Goal: Information Seeking & Learning: Learn about a topic

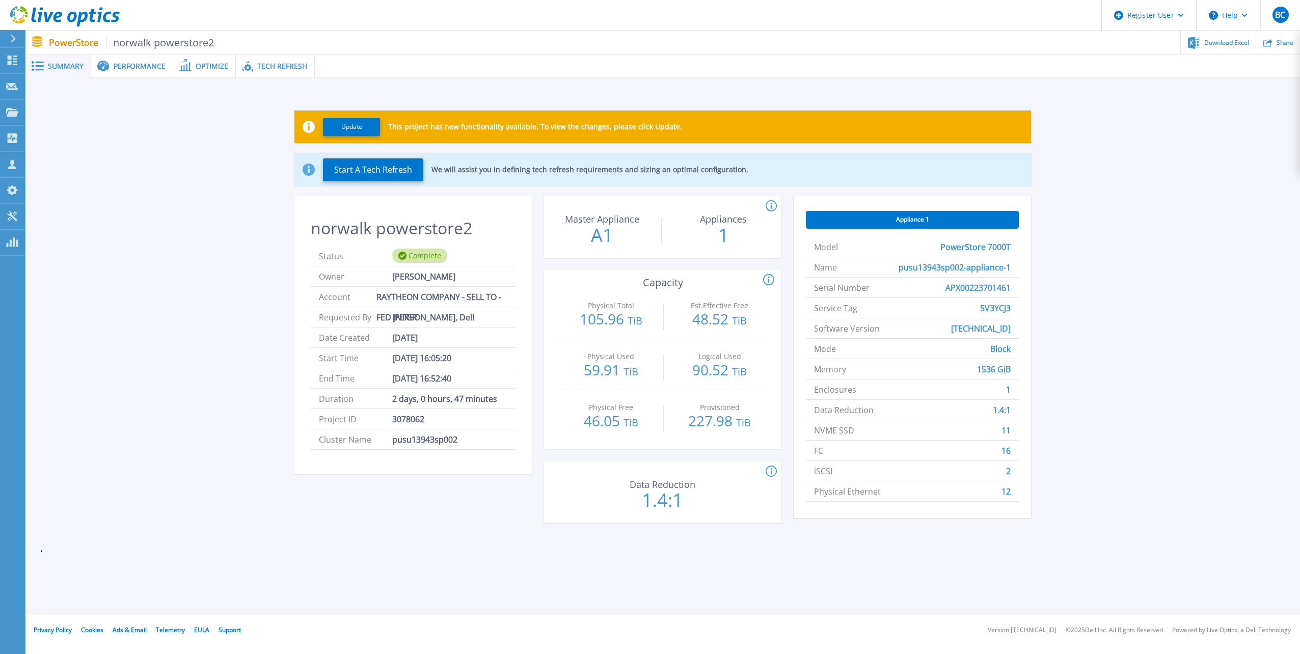
click at [127, 64] on span "Performance" at bounding box center [140, 66] width 52 height 7
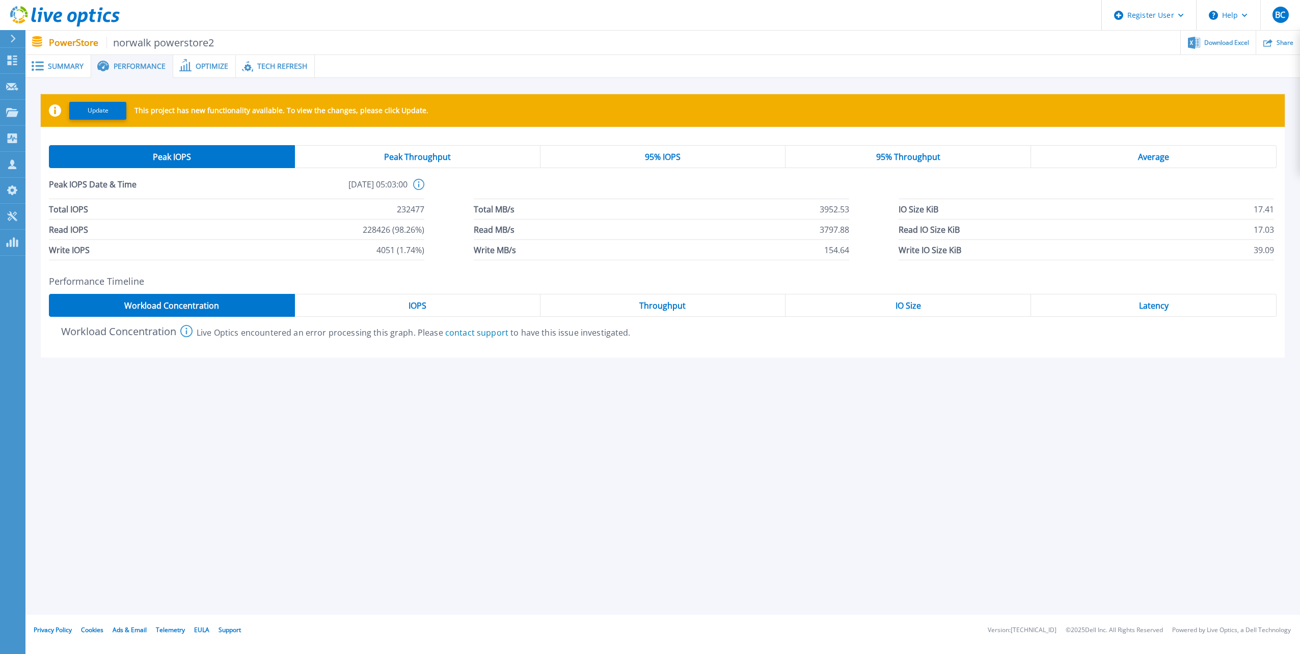
click at [62, 70] on span "Summary" at bounding box center [66, 66] width 36 height 7
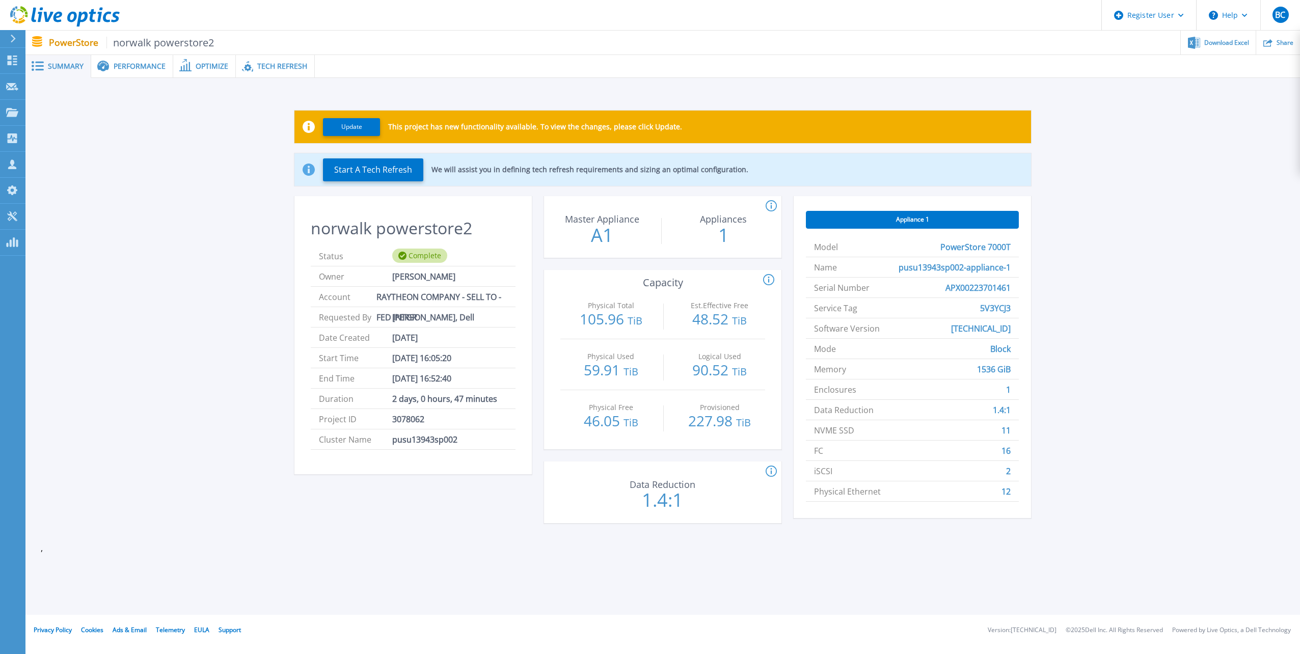
click at [125, 64] on span "Performance" at bounding box center [140, 66] width 52 height 7
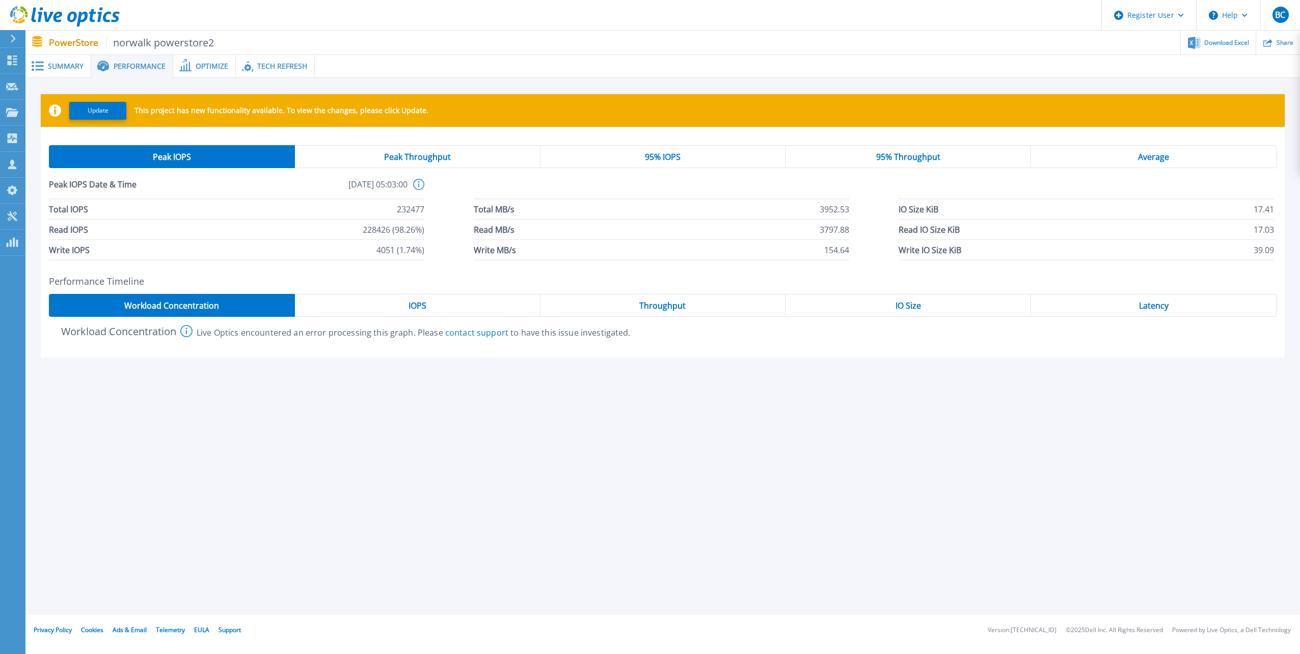
click at [216, 63] on span "Optimize" at bounding box center [212, 66] width 33 height 7
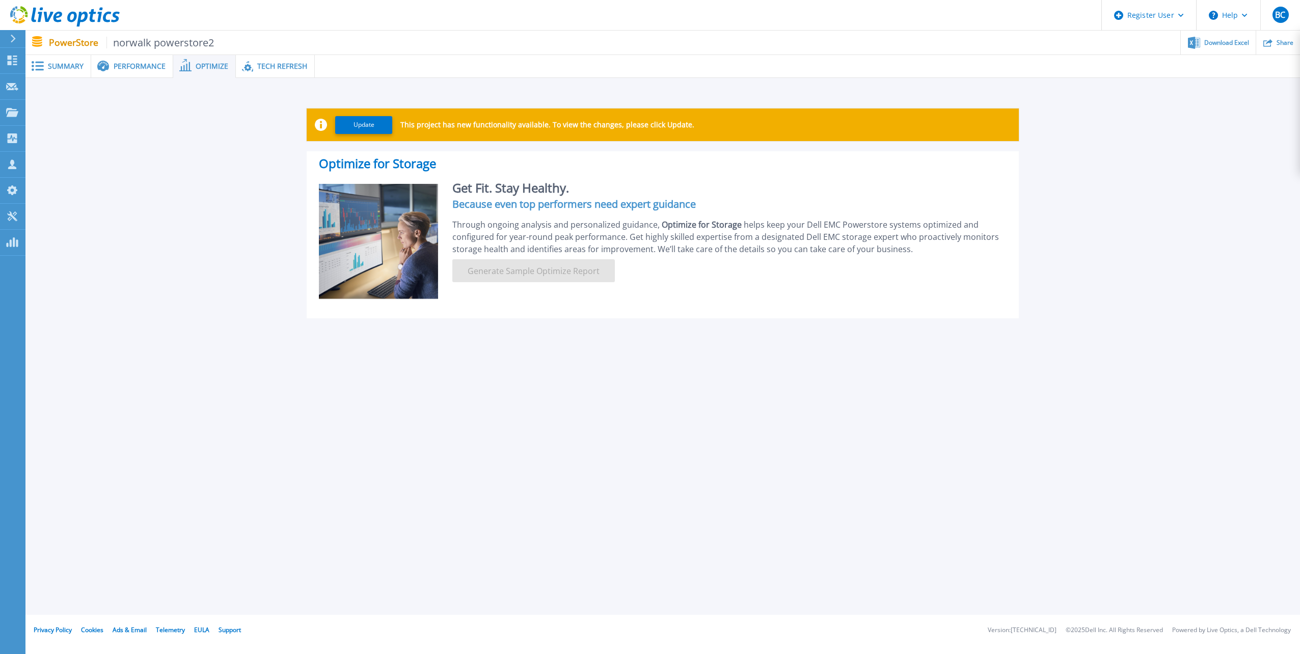
click at [289, 61] on div "Tech Refresh" at bounding box center [275, 66] width 79 height 23
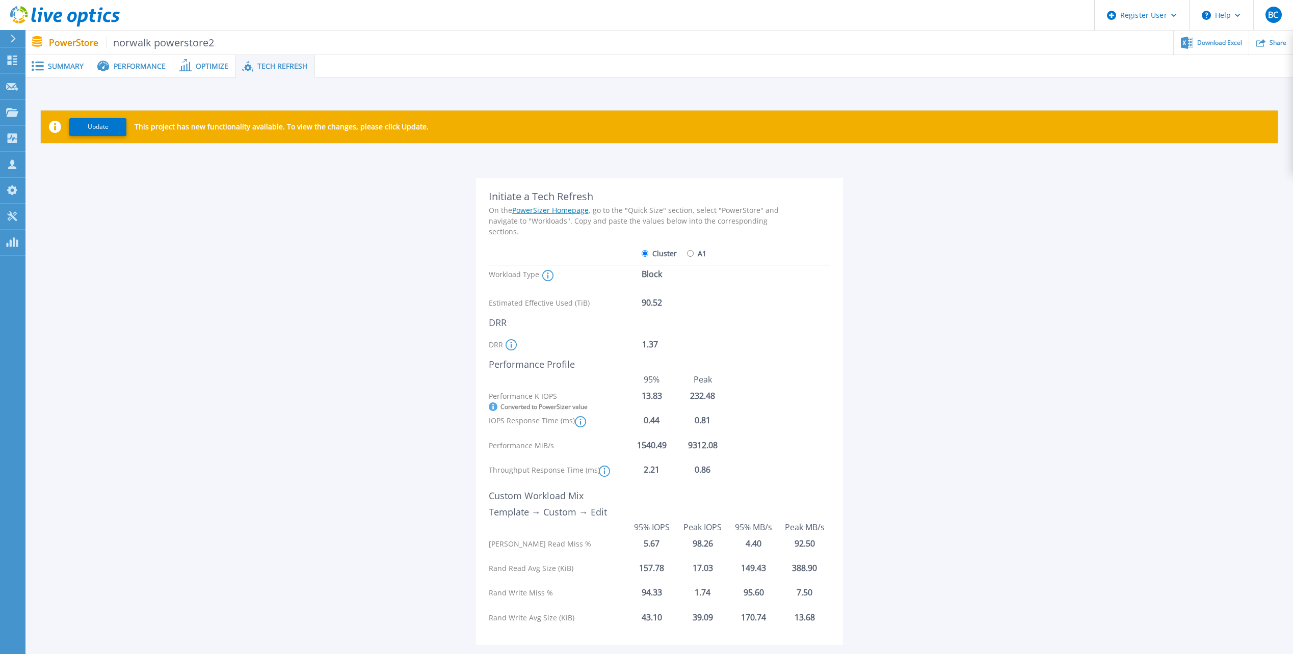
click at [119, 61] on div "Performance" at bounding box center [132, 66] width 82 height 23
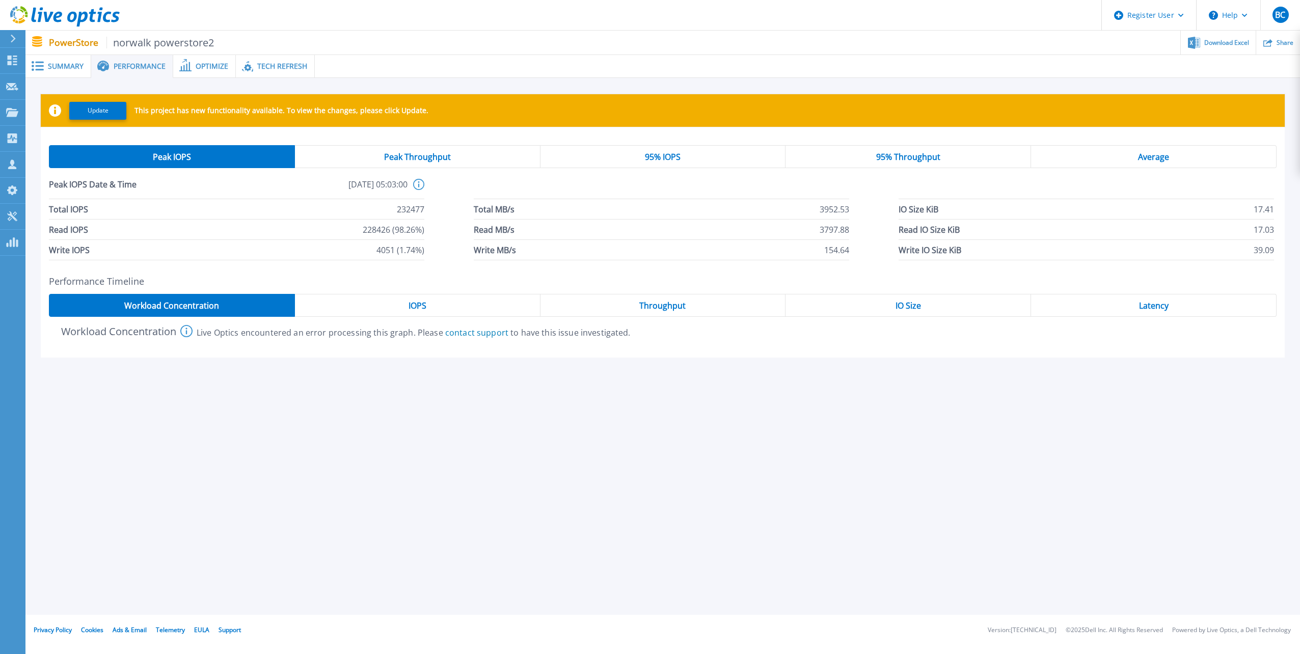
click at [439, 153] on span "Peak Throughput" at bounding box center [417, 157] width 67 height 8
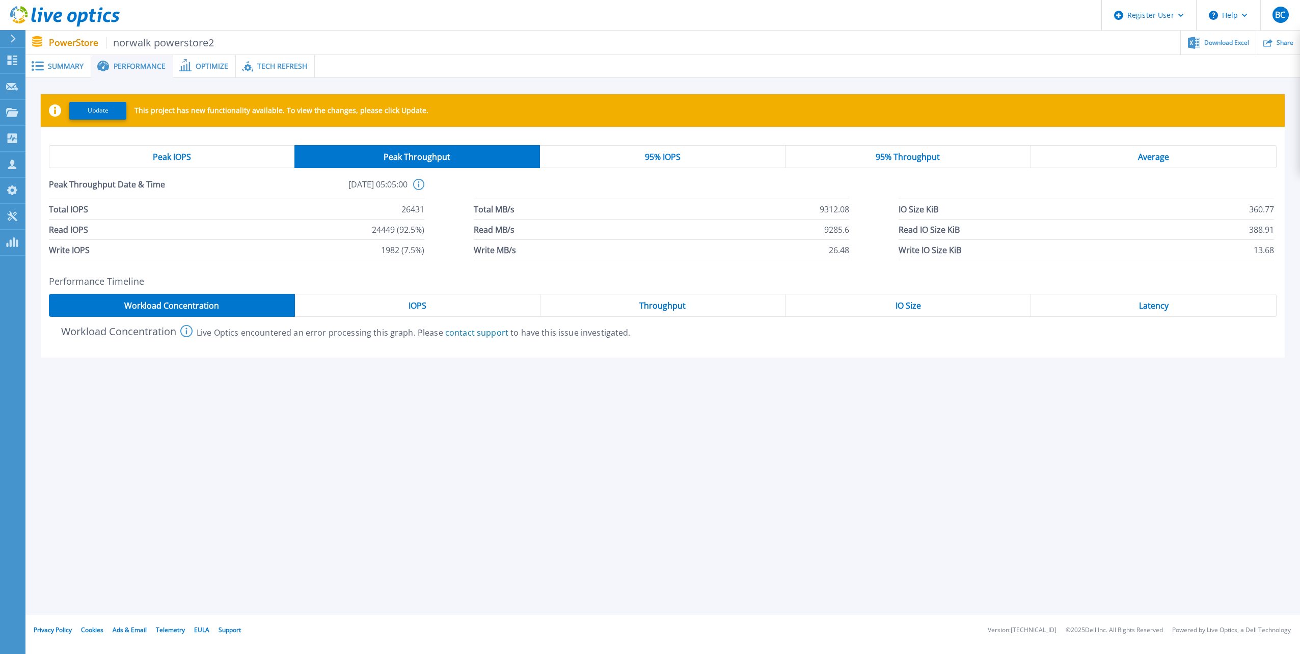
click at [421, 306] on span "IOPS" at bounding box center [418, 306] width 18 height 8
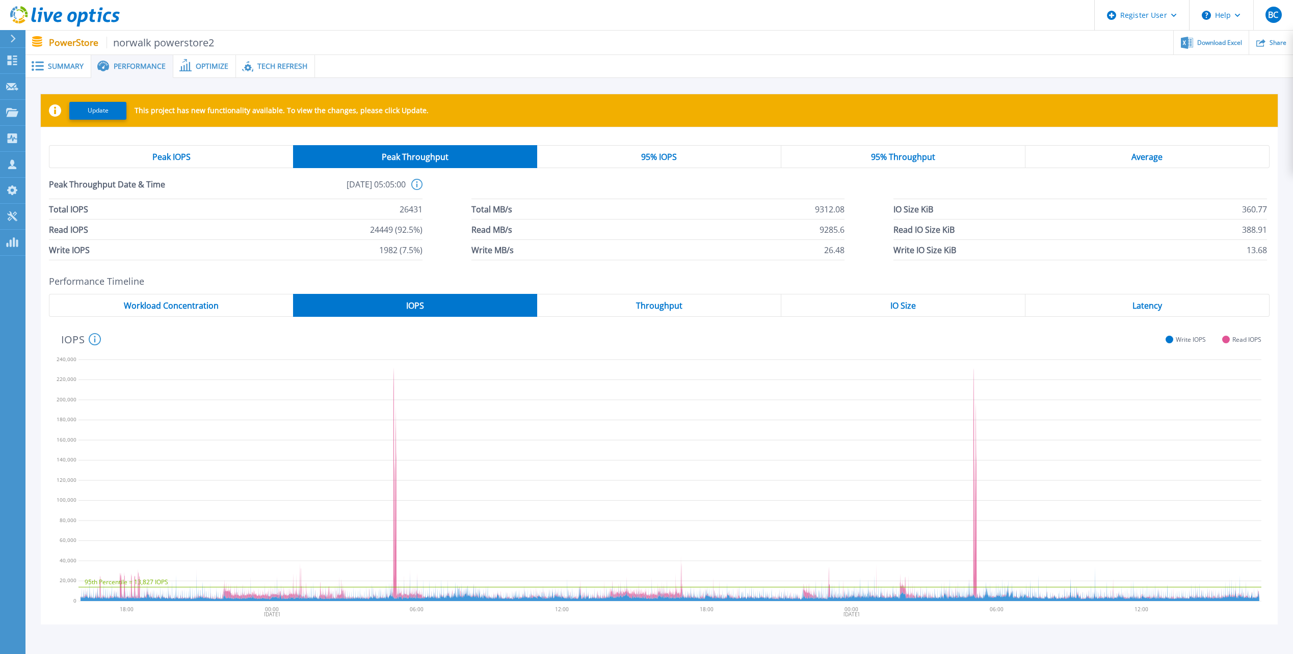
click at [661, 306] on span "Throughput" at bounding box center [659, 306] width 46 height 8
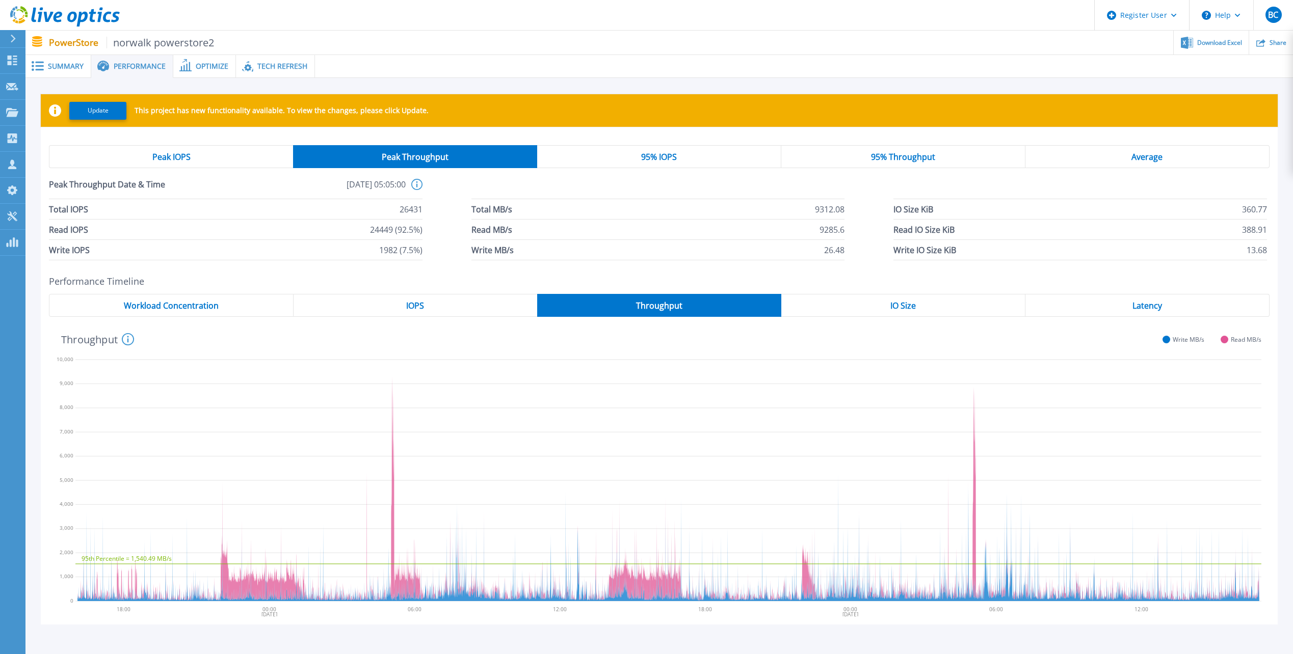
click at [900, 154] on span "95% Throughput" at bounding box center [903, 157] width 64 height 8
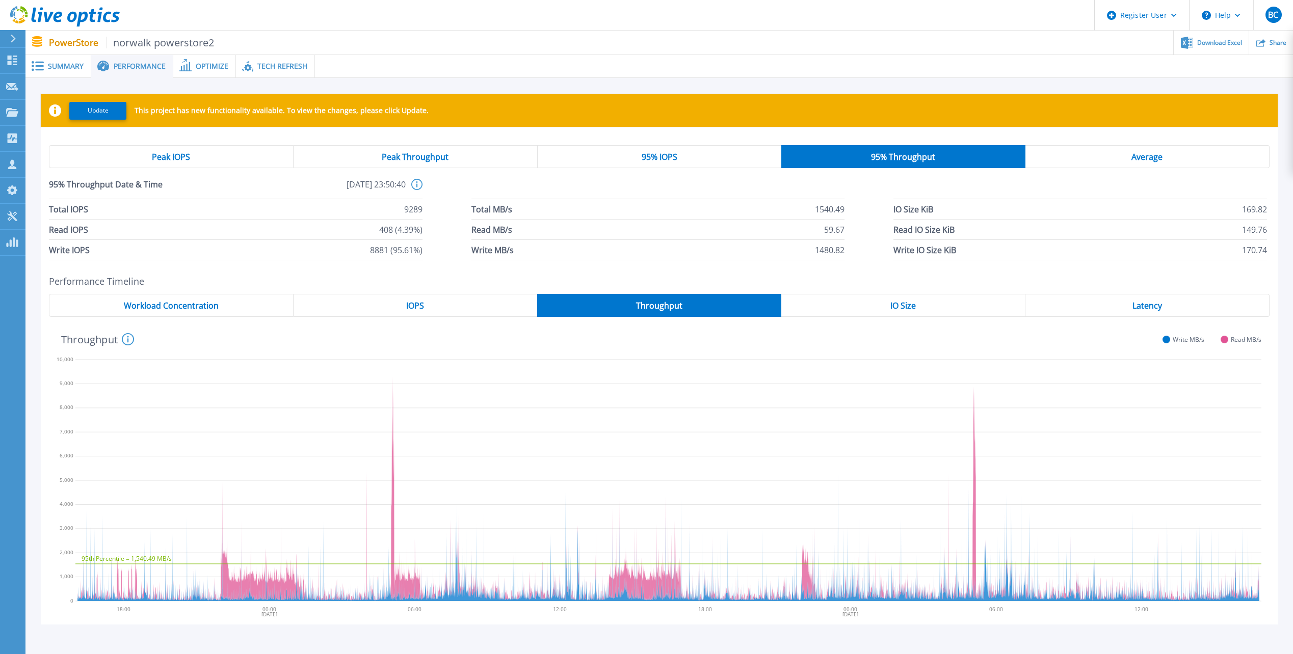
click at [679, 152] on div "95% IOPS" at bounding box center [660, 156] width 244 height 23
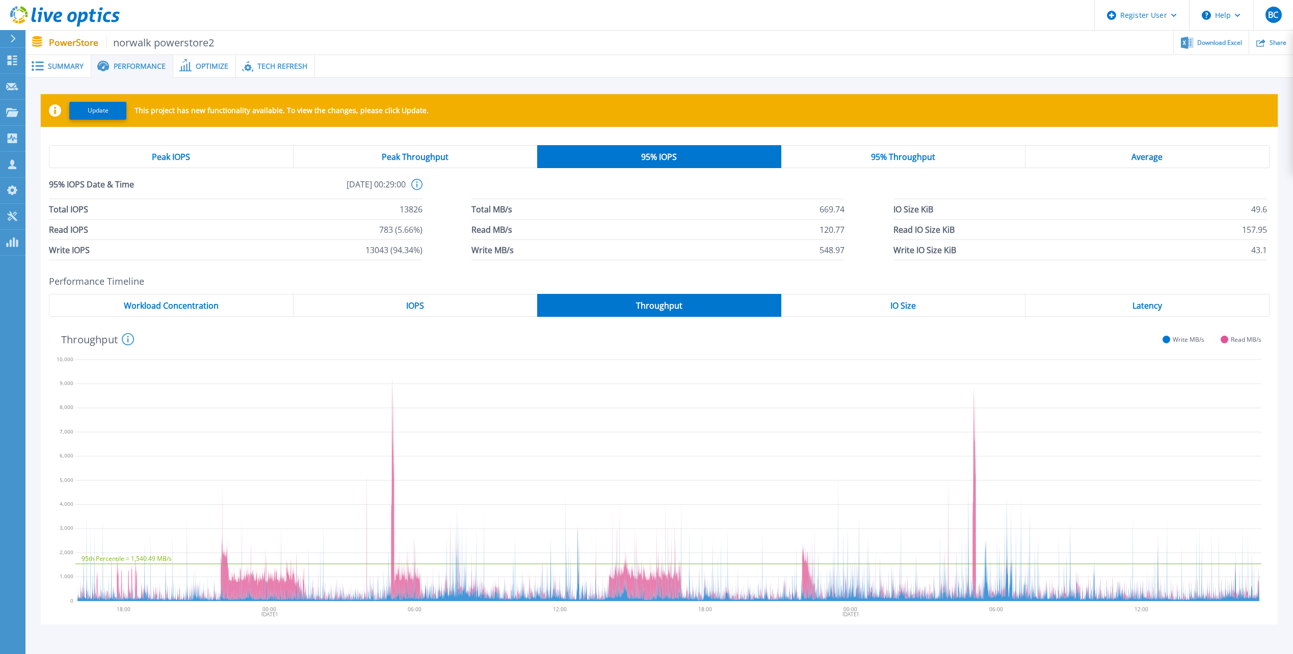
click at [900, 305] on span "IO Size" at bounding box center [902, 306] width 25 height 8
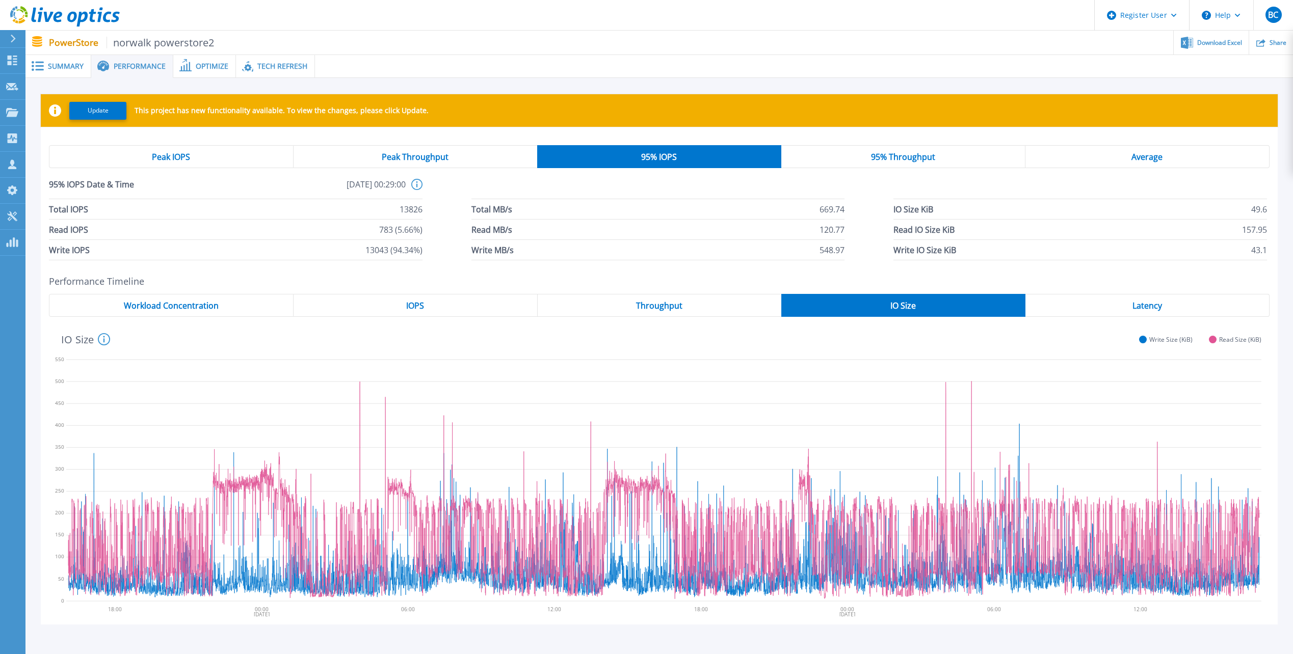
click at [1146, 306] on span "Latency" at bounding box center [1147, 306] width 30 height 8
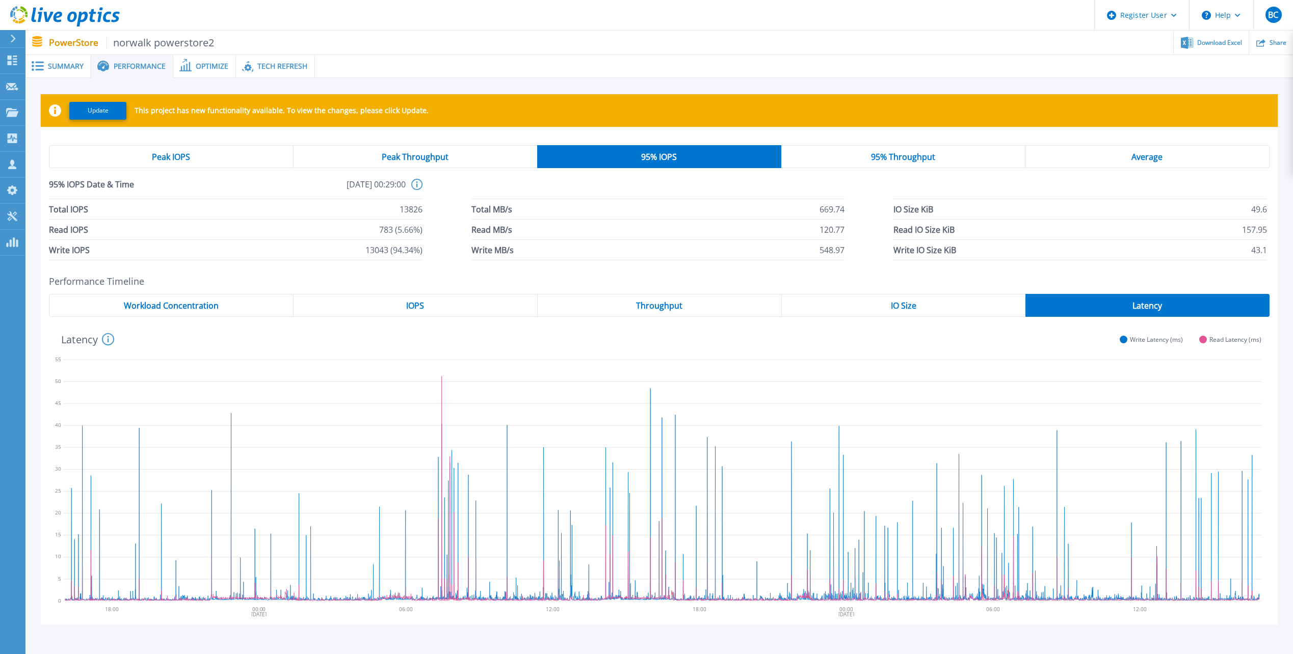
click at [1148, 155] on span "Average" at bounding box center [1146, 157] width 31 height 8
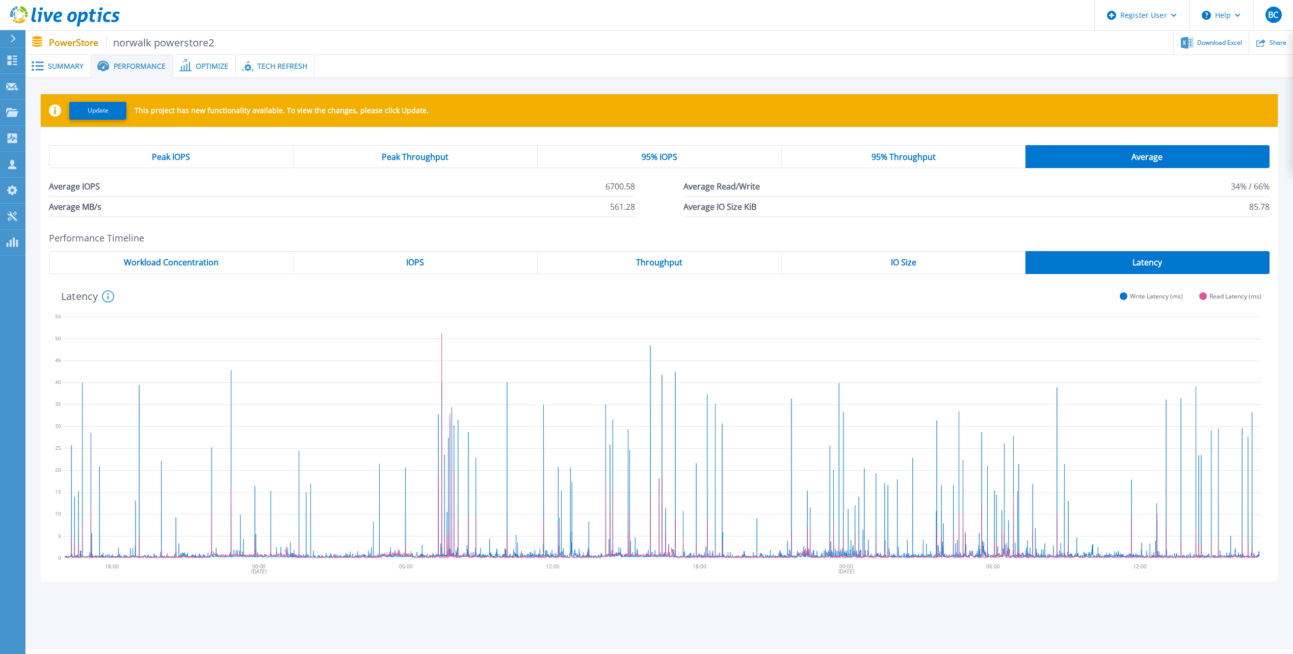
click at [901, 155] on span "95% Throughput" at bounding box center [903, 157] width 64 height 8
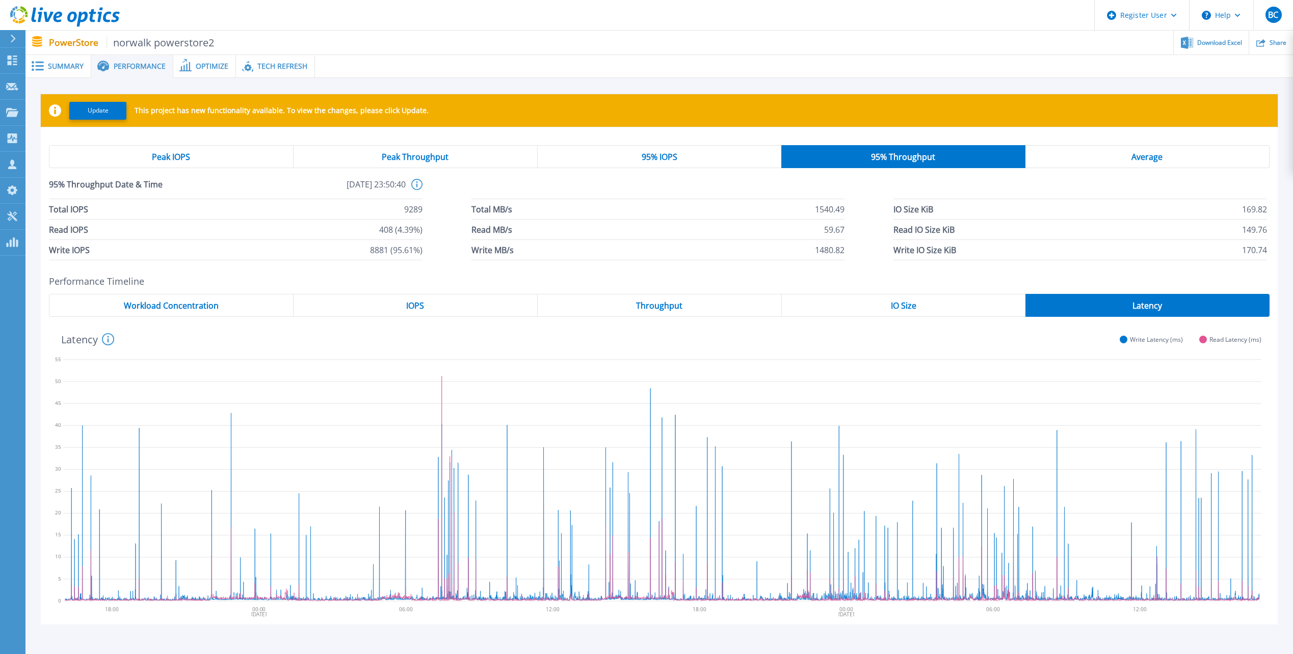
click at [415, 158] on span "Peak Throughput" at bounding box center [415, 157] width 67 height 8
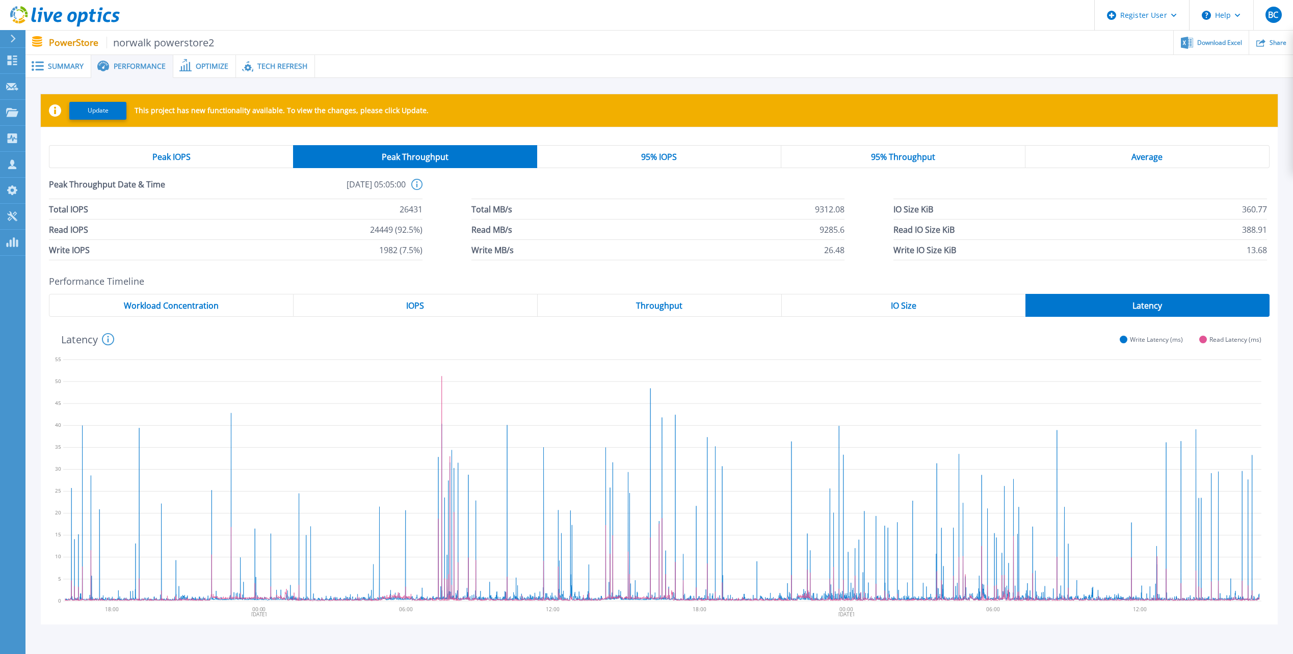
click at [176, 156] on span "Peak IOPS" at bounding box center [171, 157] width 38 height 8
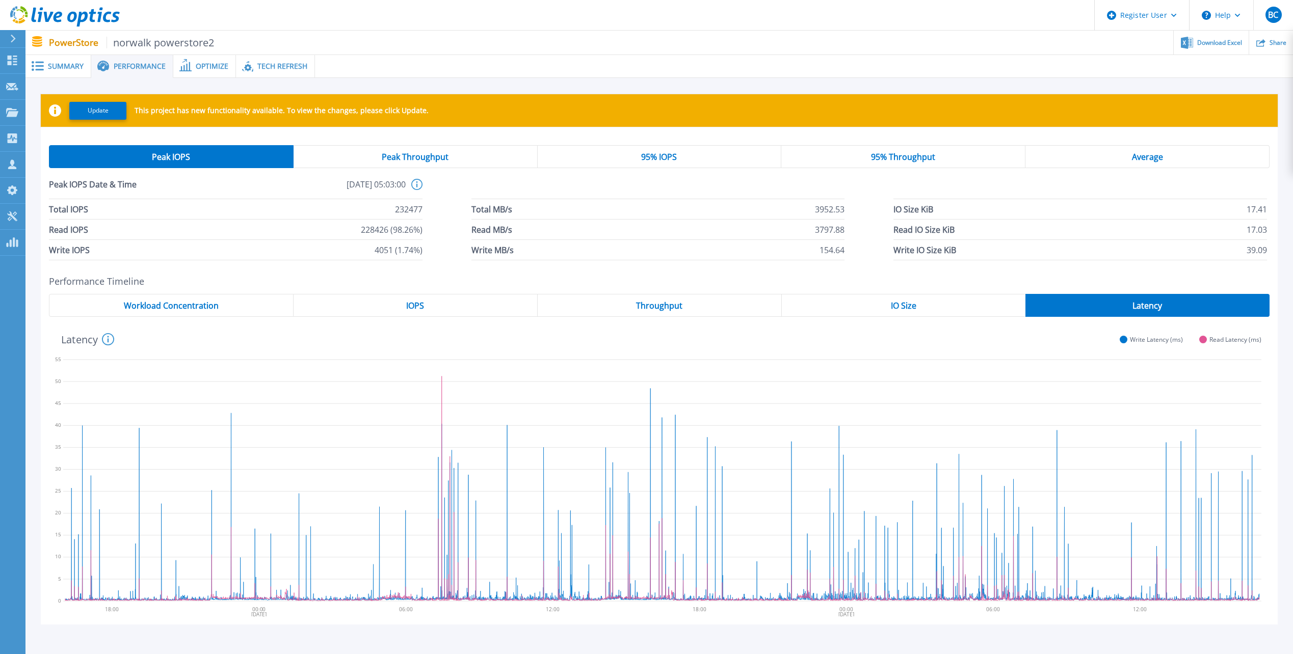
click at [422, 153] on span "Peak Throughput" at bounding box center [415, 157] width 67 height 8
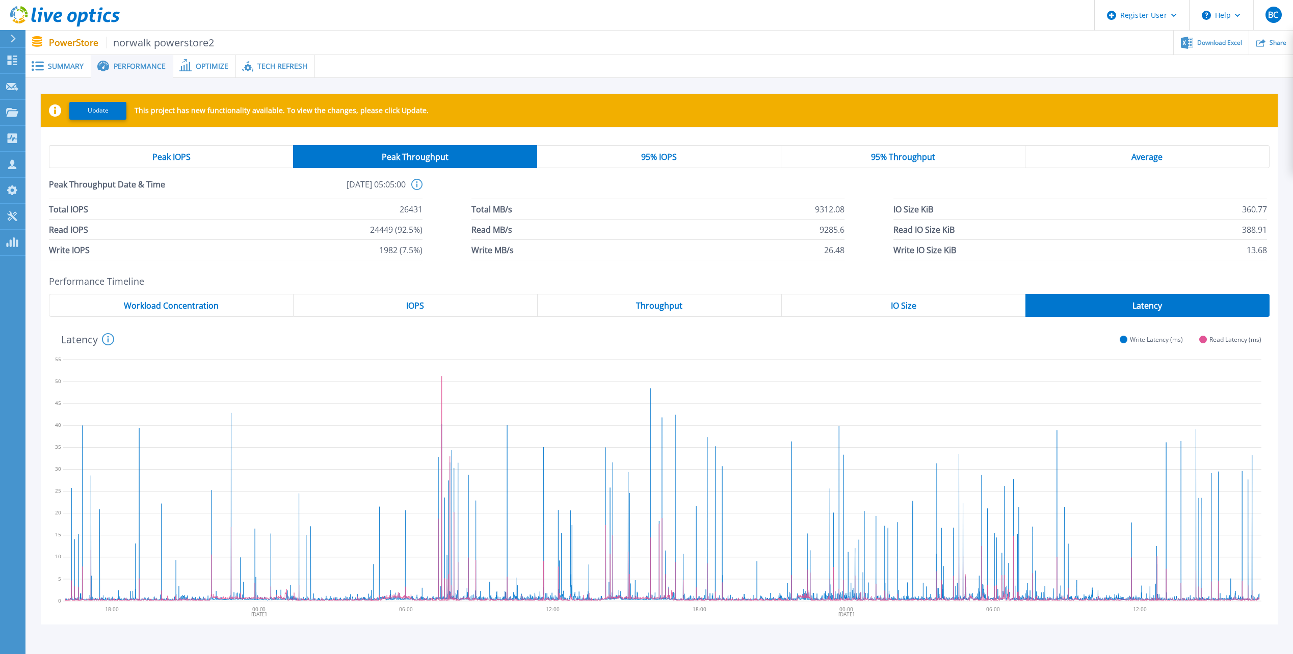
click at [658, 153] on span "95% IOPS" at bounding box center [659, 157] width 36 height 8
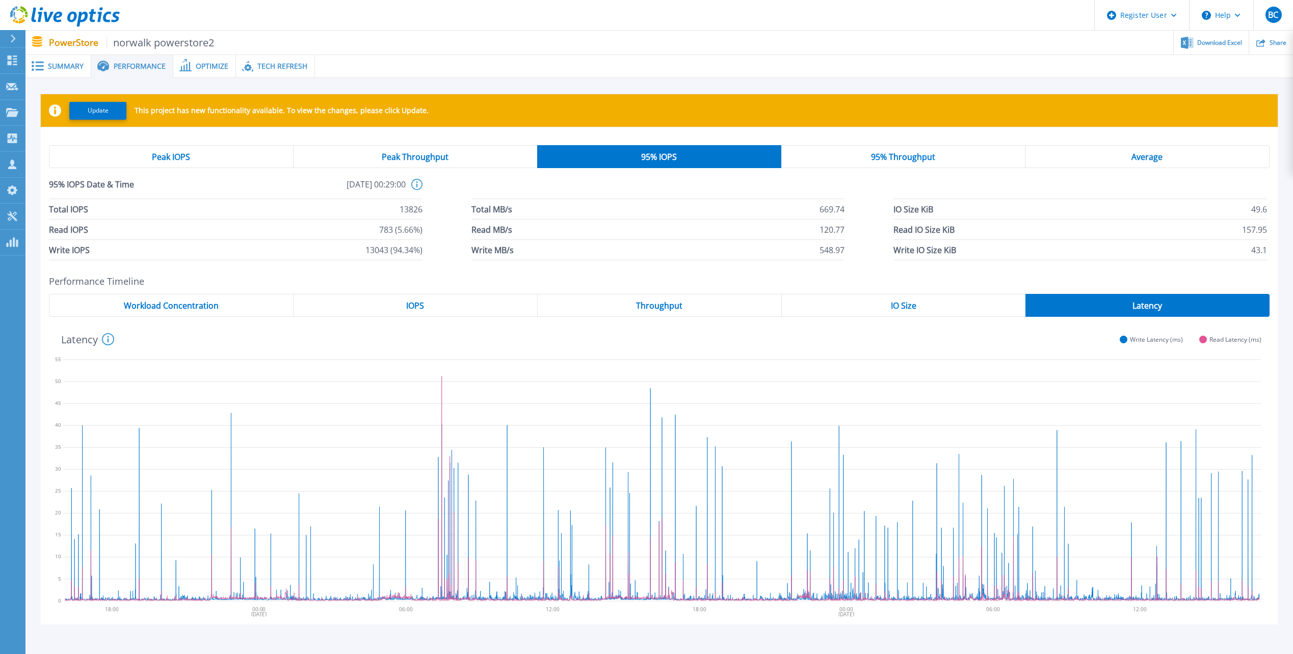
click at [896, 154] on span "95% Throughput" at bounding box center [903, 157] width 64 height 8
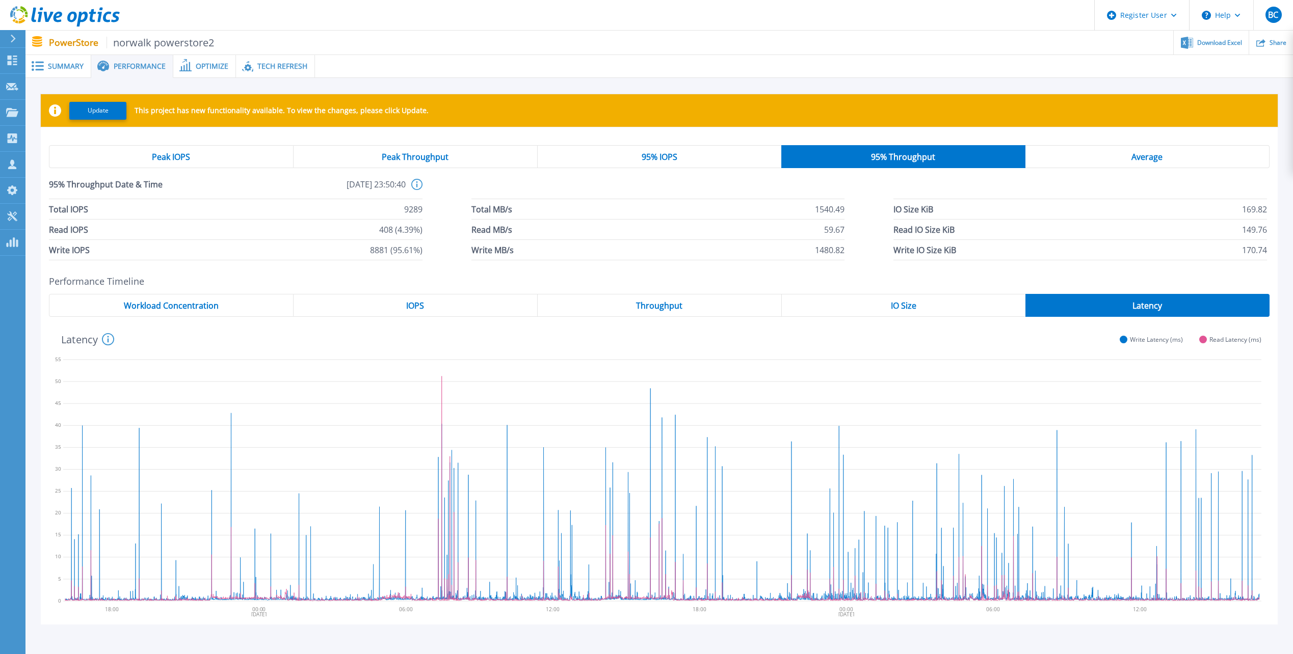
click at [422, 155] on span "Peak Throughput" at bounding box center [415, 157] width 67 height 8
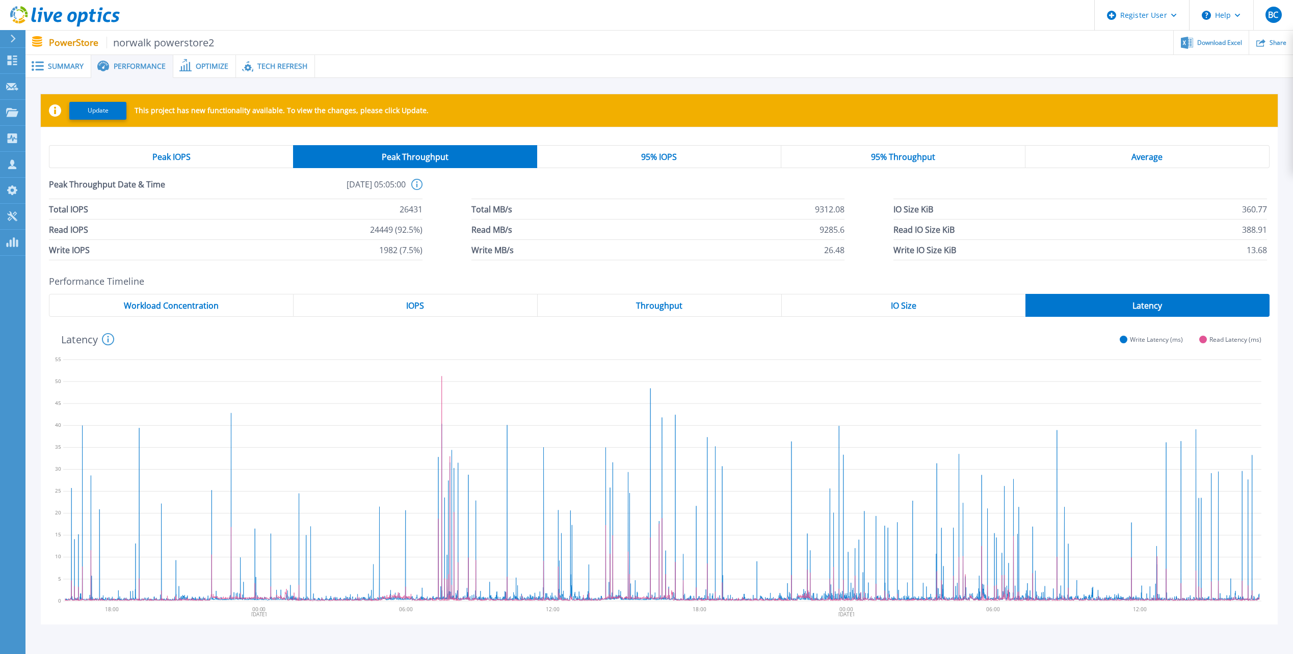
click at [656, 154] on span "95% IOPS" at bounding box center [659, 157] width 36 height 8
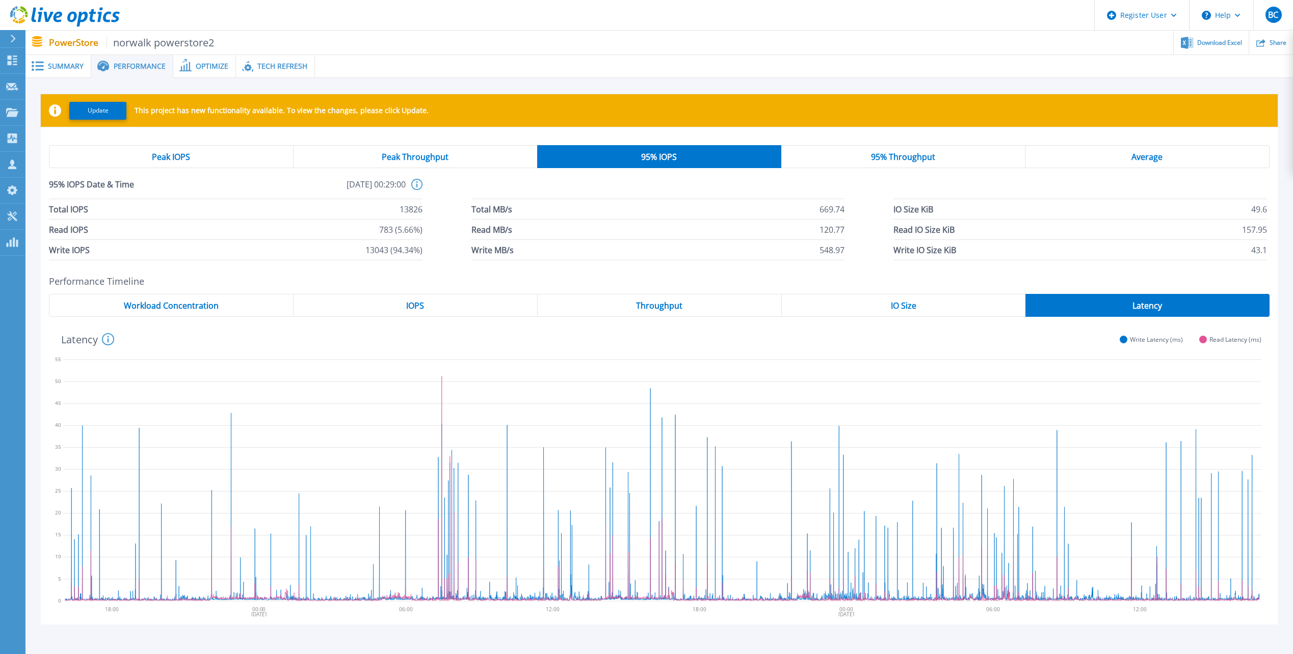
click at [423, 156] on span "Peak Throughput" at bounding box center [415, 157] width 67 height 8
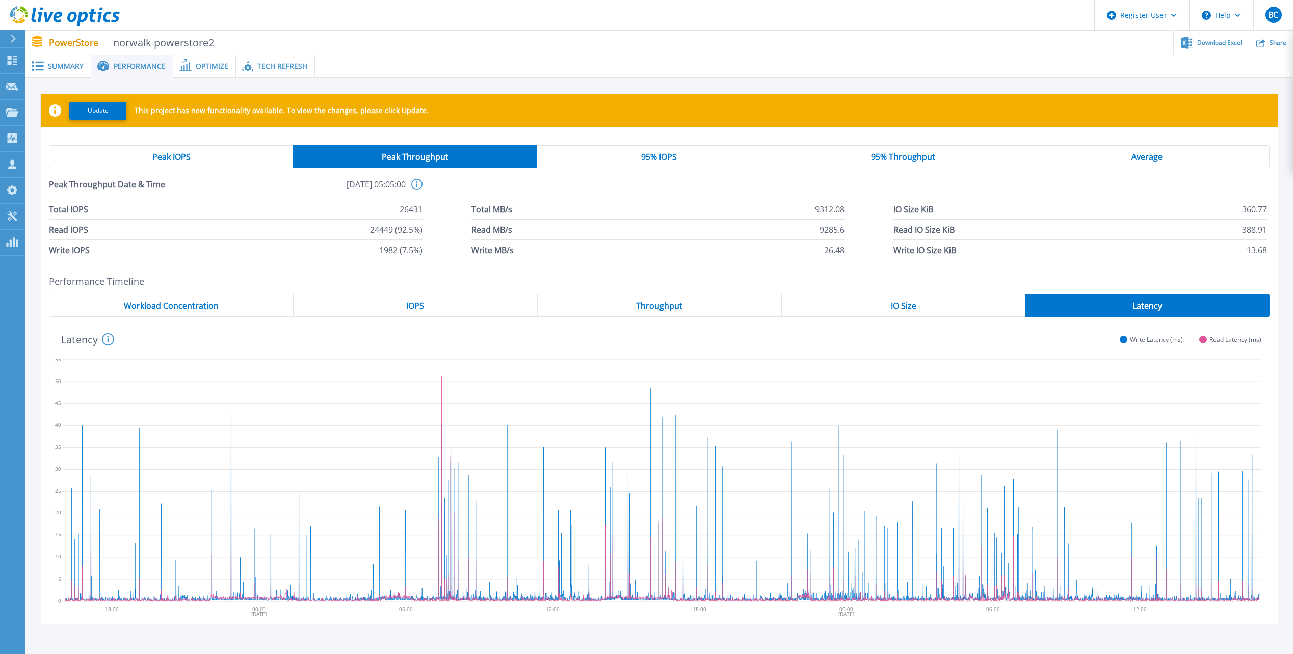
click at [653, 154] on span "95% IOPS" at bounding box center [659, 157] width 36 height 8
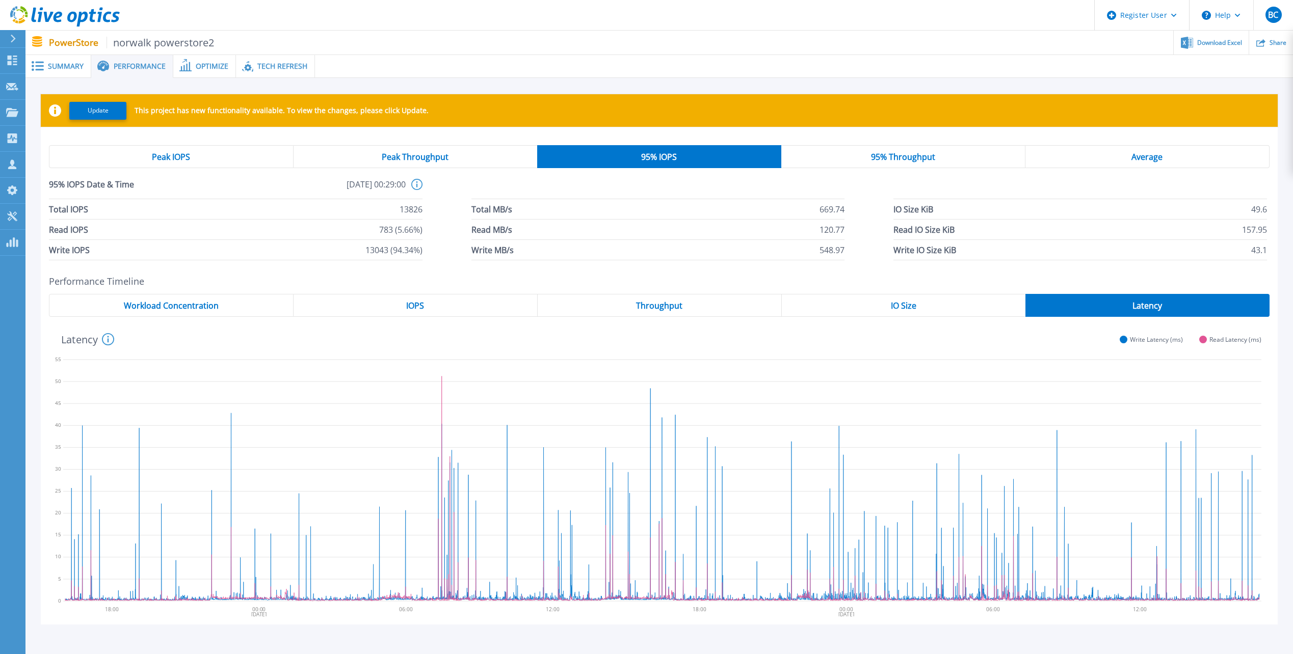
click at [168, 154] on span "Peak IOPS" at bounding box center [171, 157] width 38 height 8
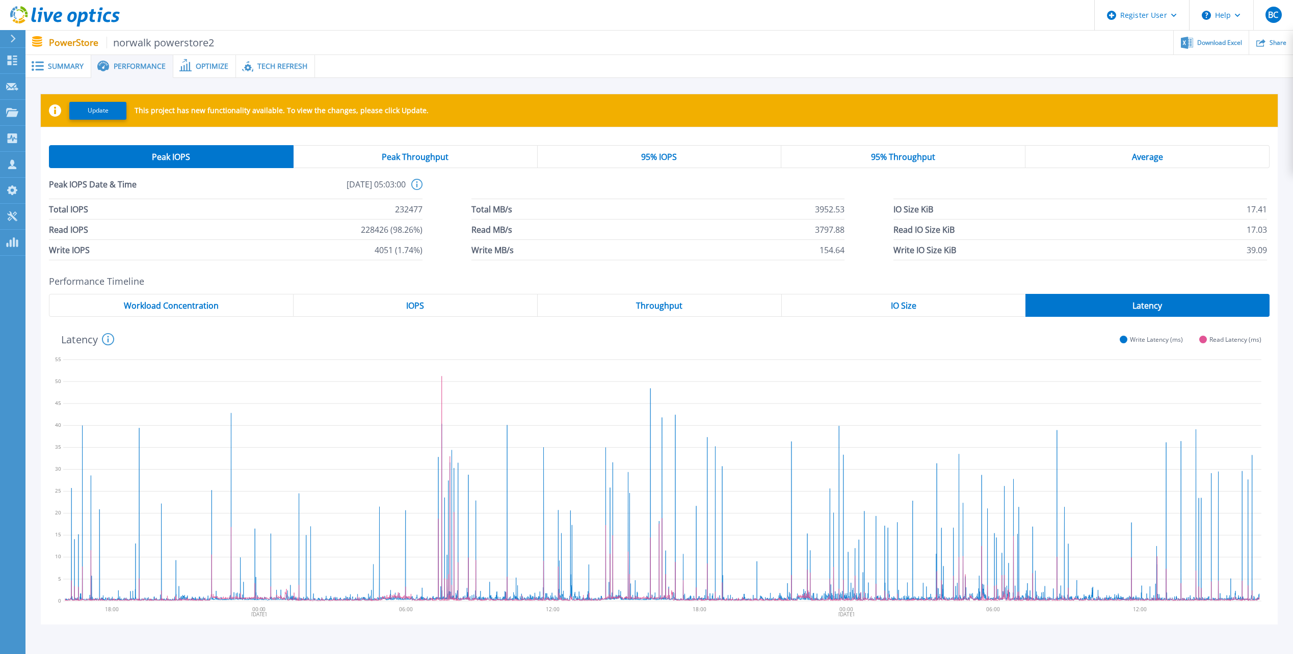
click at [663, 154] on span "95% IOPS" at bounding box center [659, 157] width 36 height 8
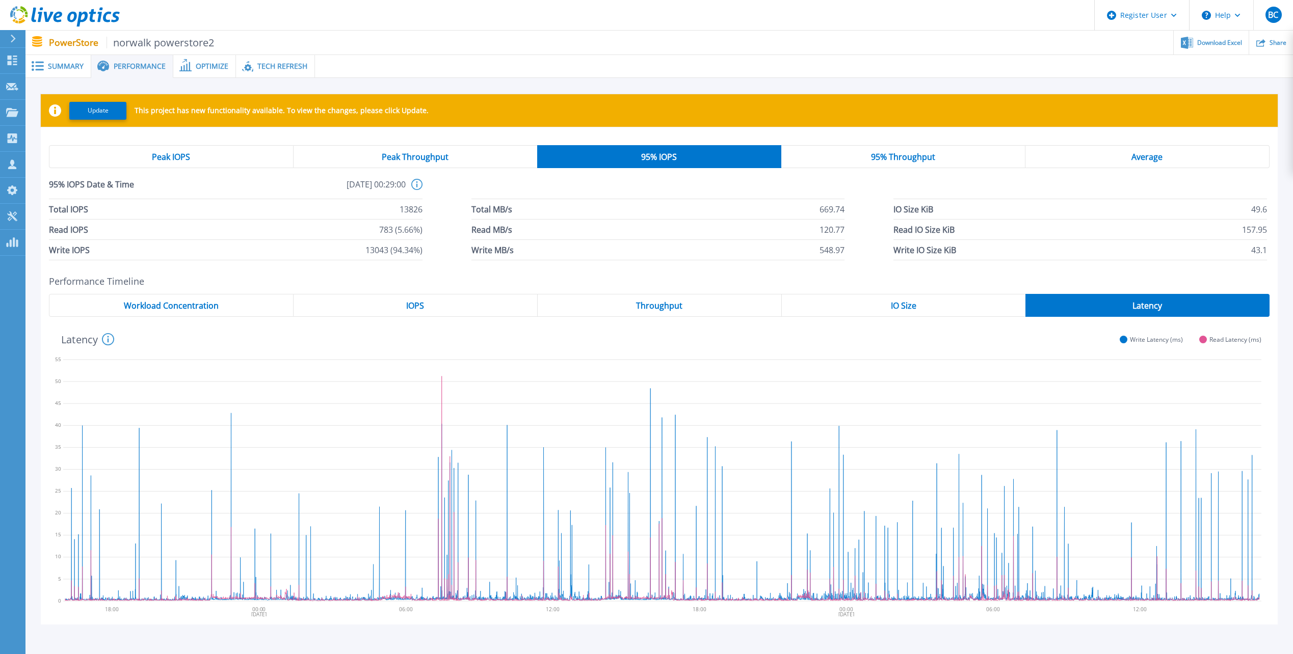
click at [174, 156] on span "Peak IOPS" at bounding box center [171, 157] width 38 height 8
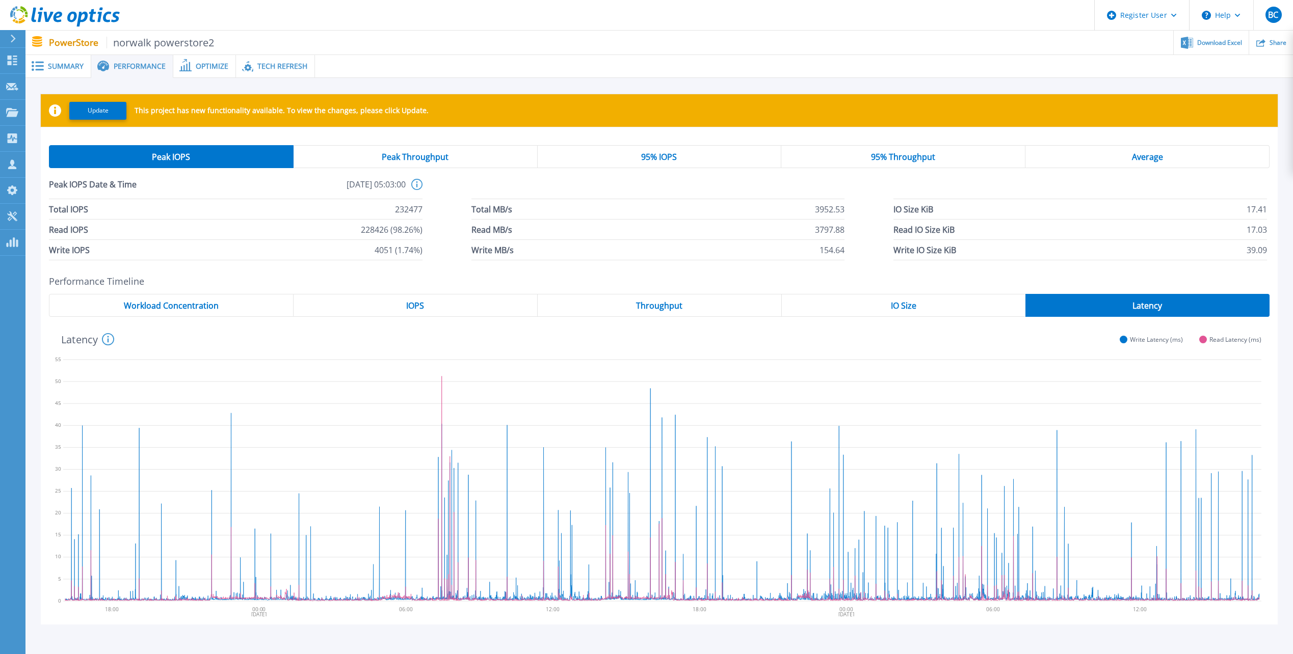
click at [662, 160] on span "95% IOPS" at bounding box center [659, 157] width 36 height 8
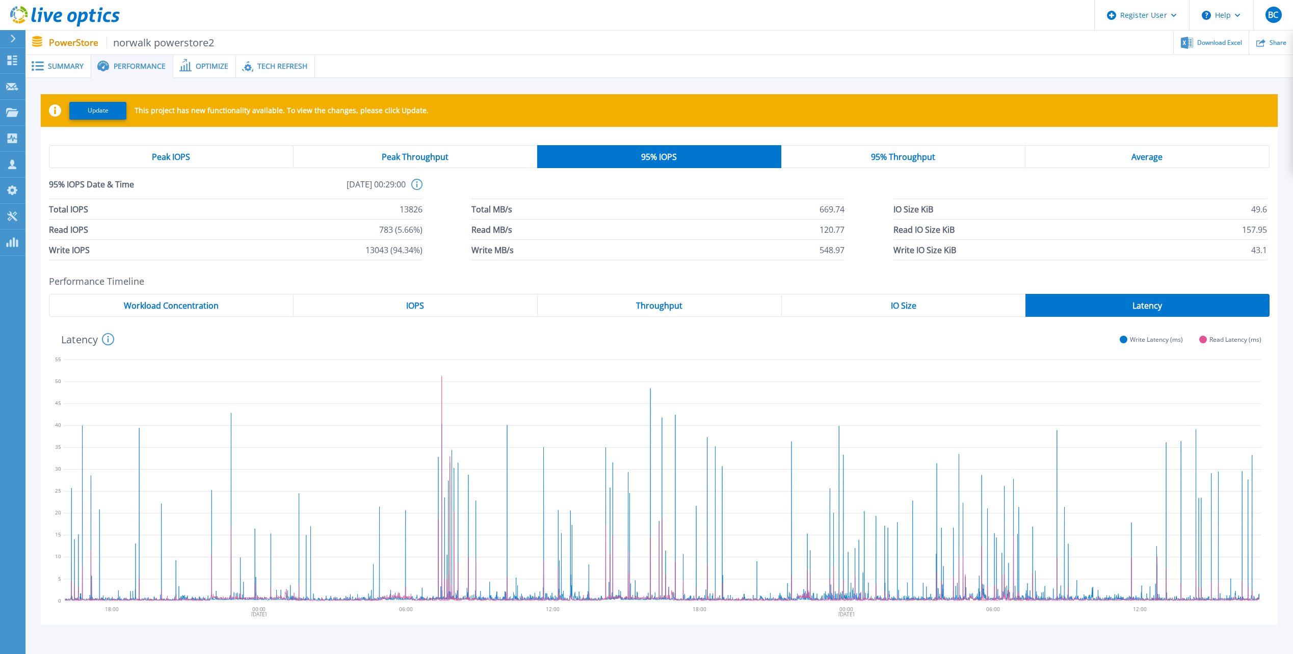
click at [179, 156] on span "Peak IOPS" at bounding box center [171, 157] width 38 height 8
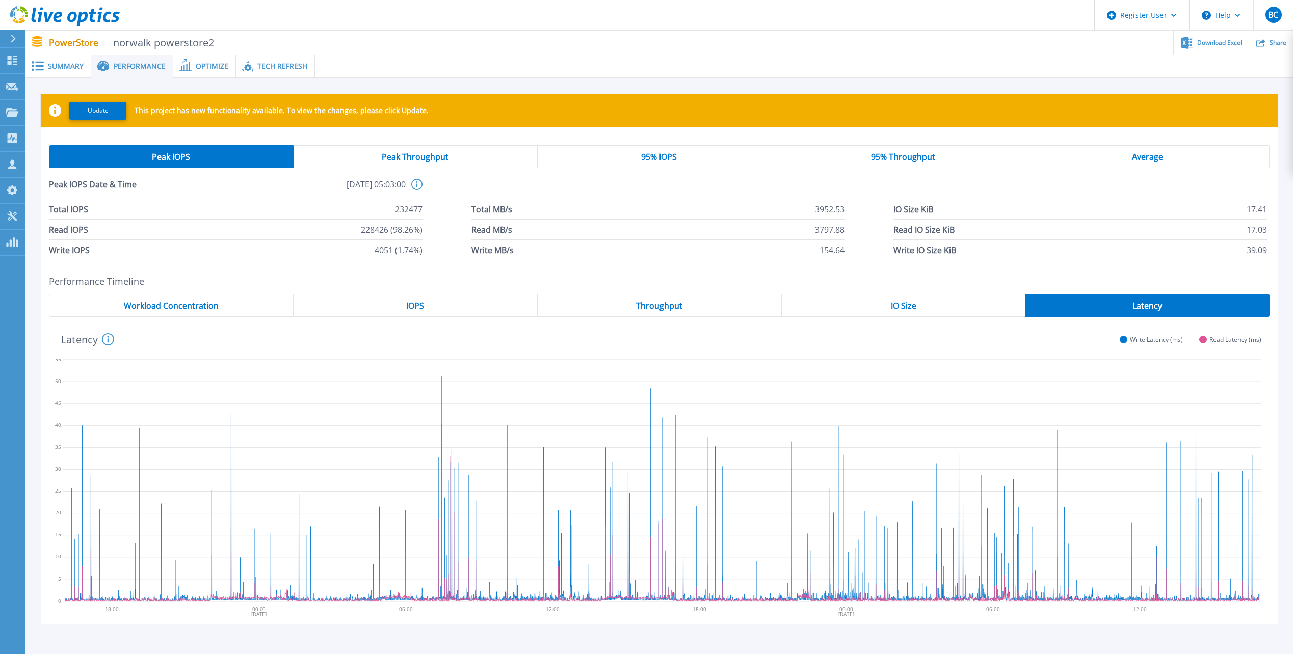
click at [663, 151] on div "95% IOPS" at bounding box center [660, 156] width 244 height 23
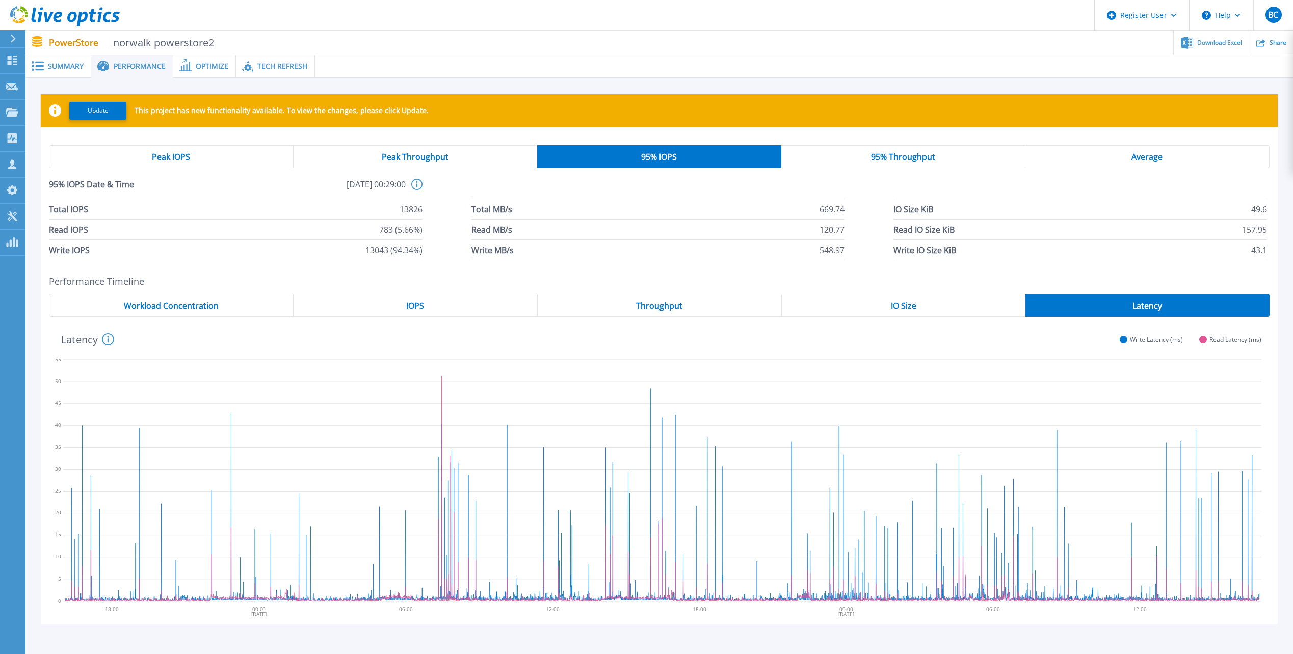
click at [180, 156] on span "Peak IOPS" at bounding box center [171, 157] width 38 height 8
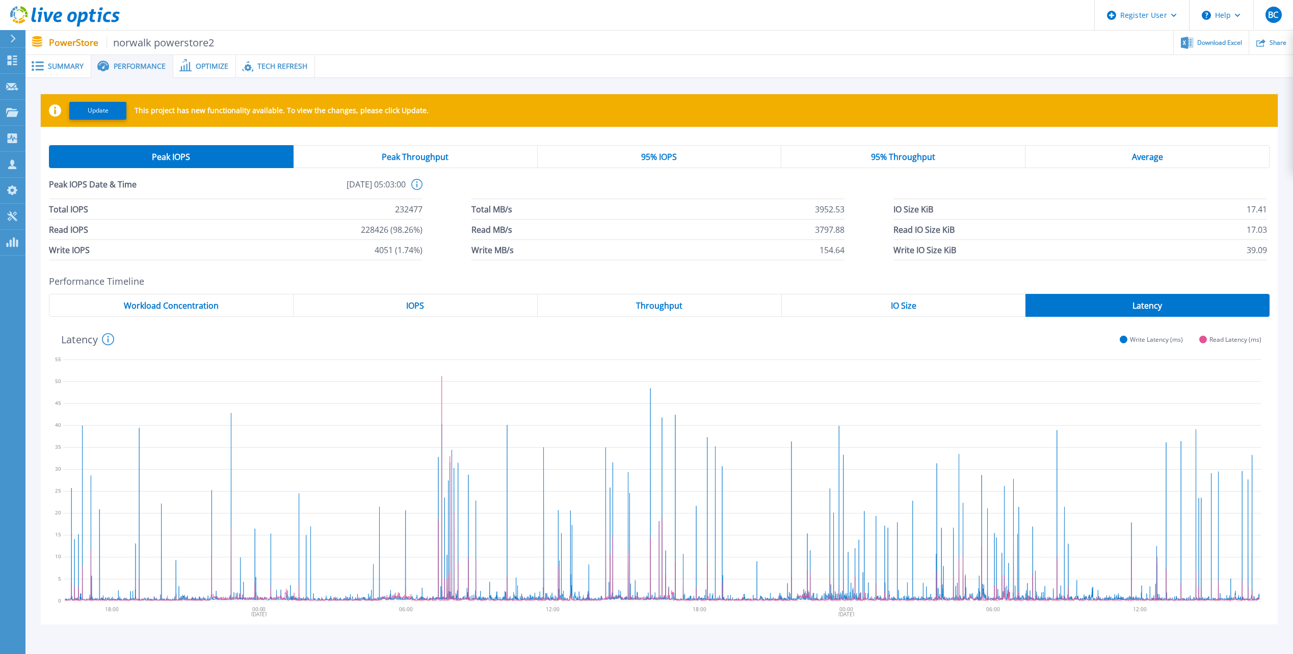
click at [661, 159] on span "95% IOPS" at bounding box center [659, 157] width 36 height 8
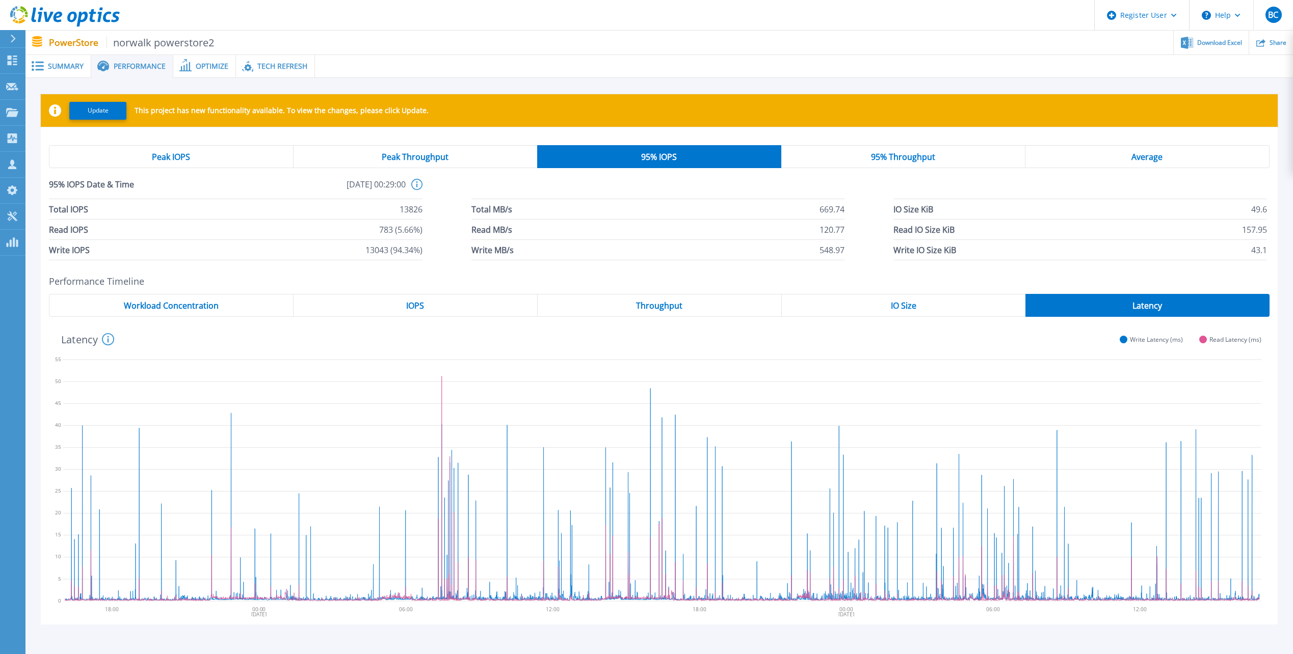
click at [181, 159] on span "Peak IOPS" at bounding box center [171, 157] width 38 height 8
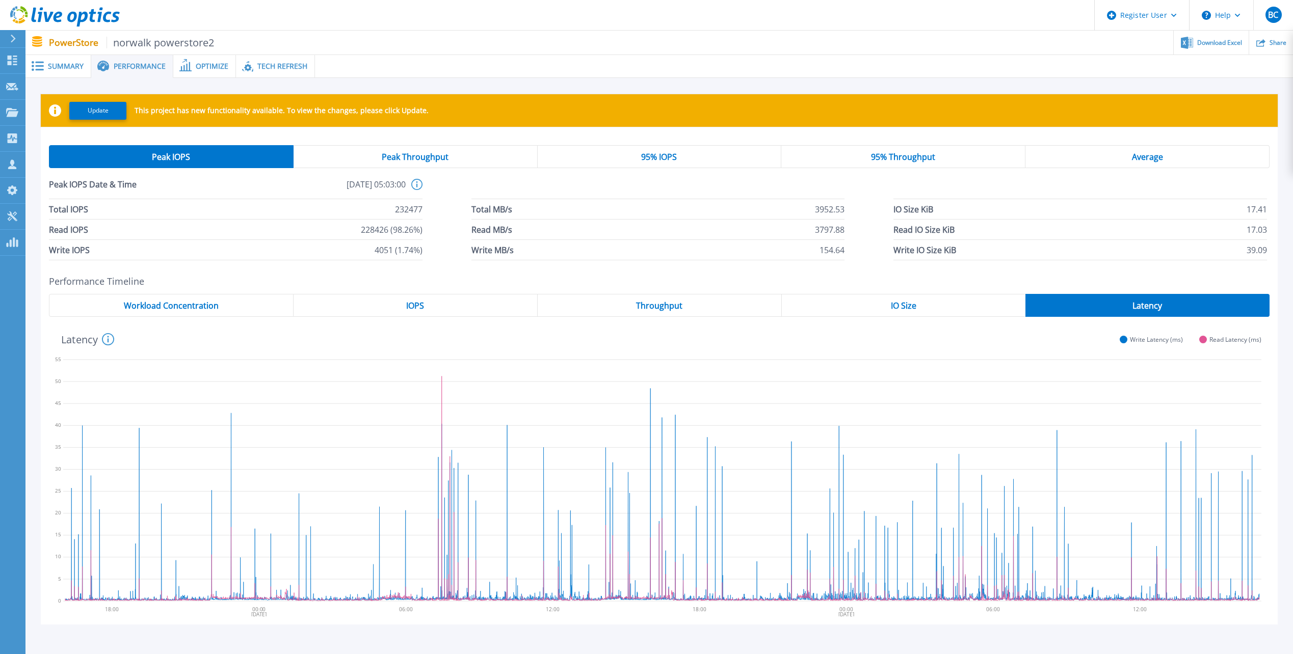
click at [402, 155] on span "Peak Throughput" at bounding box center [415, 157] width 67 height 8
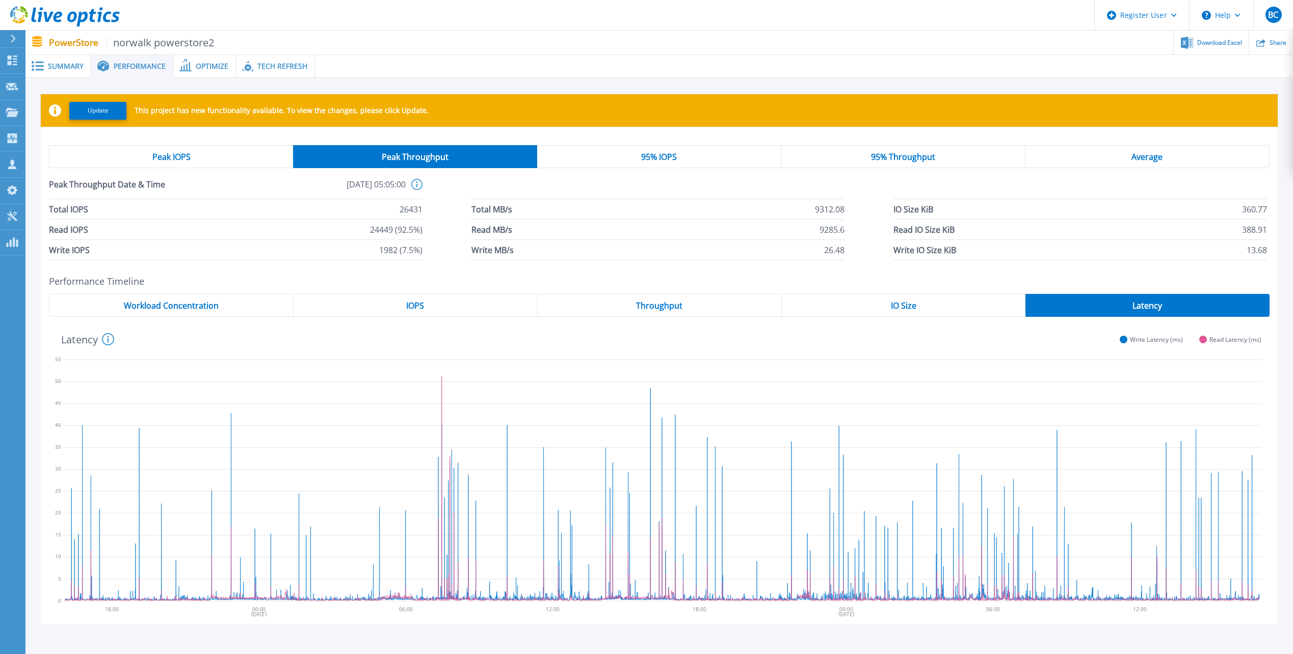
click at [682, 155] on div "95% IOPS" at bounding box center [659, 156] width 244 height 23
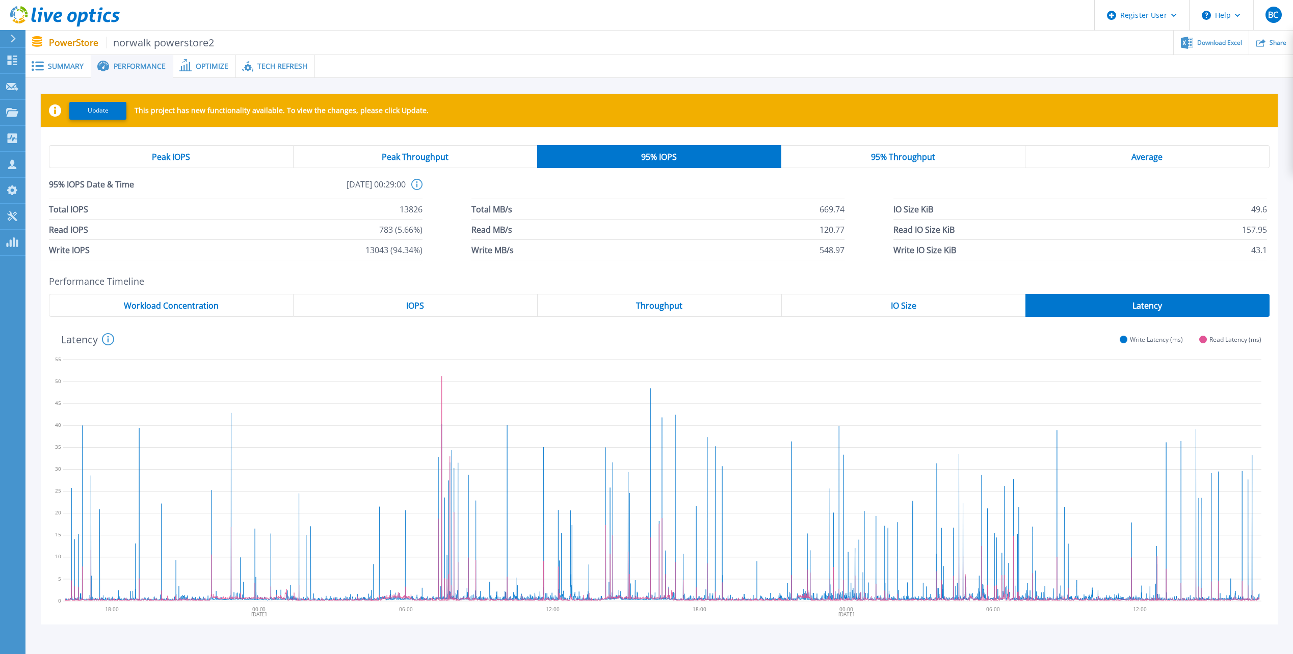
click at [1148, 155] on span "Average" at bounding box center [1146, 157] width 31 height 8
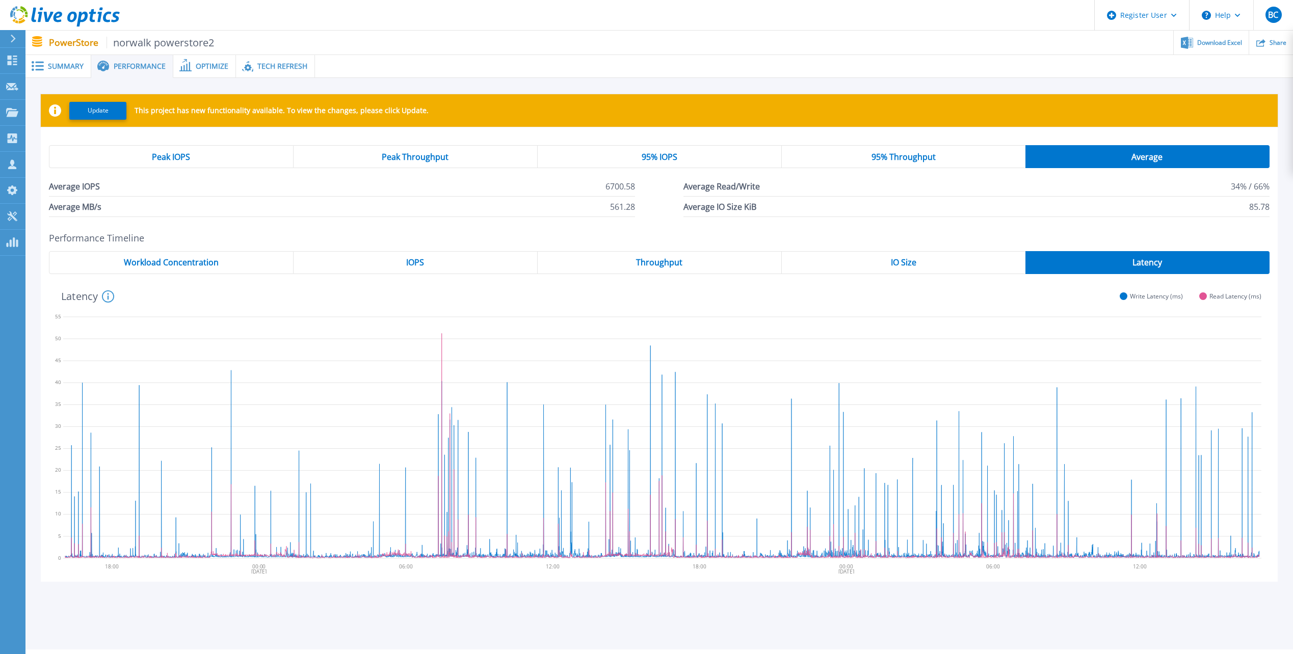
click at [174, 156] on span "Peak IOPS" at bounding box center [171, 157] width 38 height 8
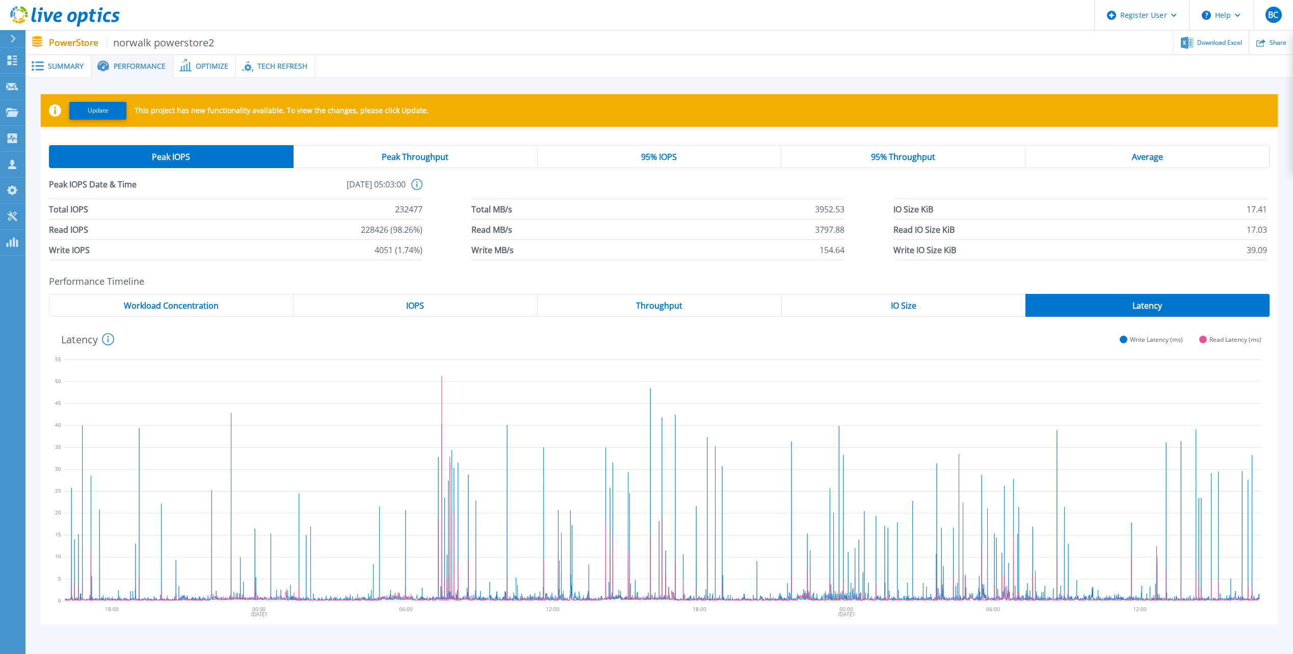
click at [420, 155] on span "Peak Throughput" at bounding box center [415, 157] width 67 height 8
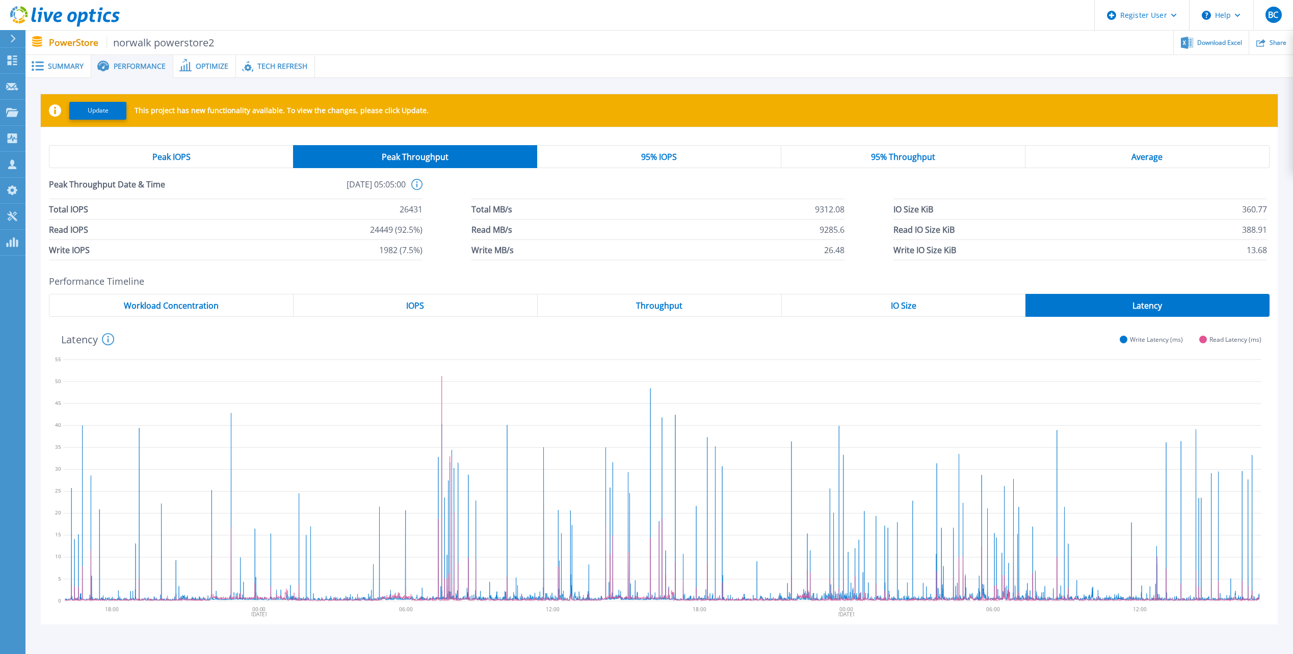
click at [180, 153] on span "Peak IOPS" at bounding box center [171, 157] width 38 height 8
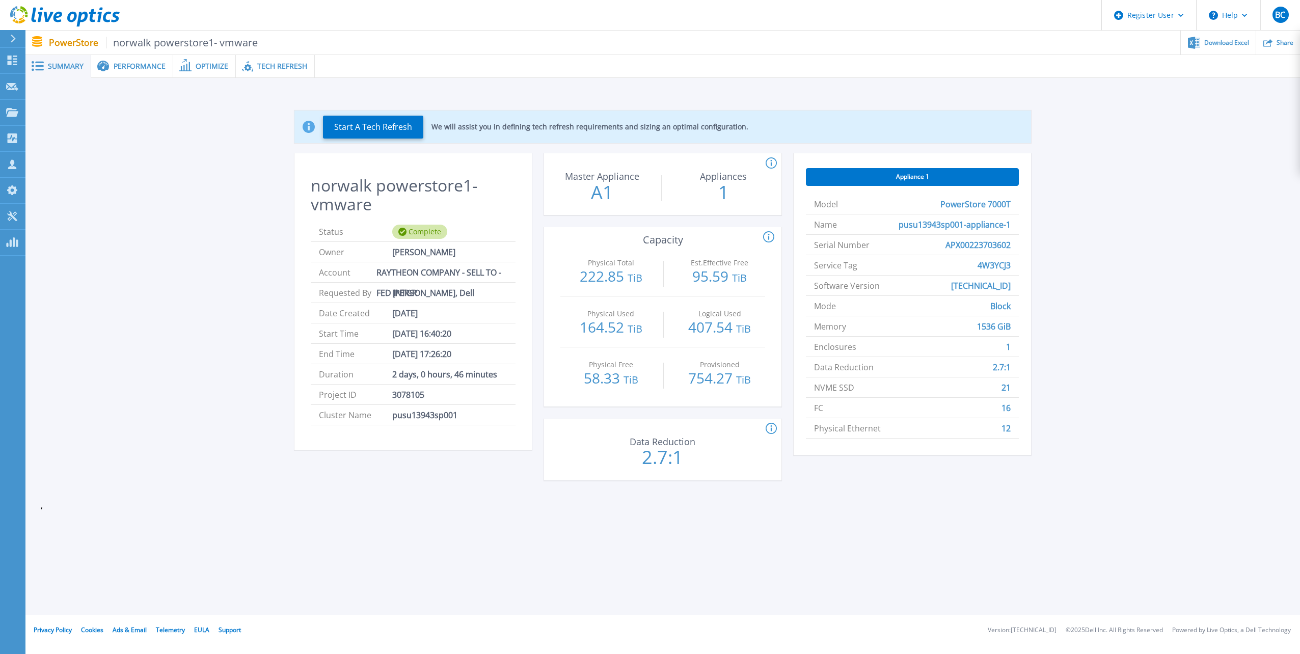
click at [153, 67] on span "Performance" at bounding box center [140, 66] width 52 height 7
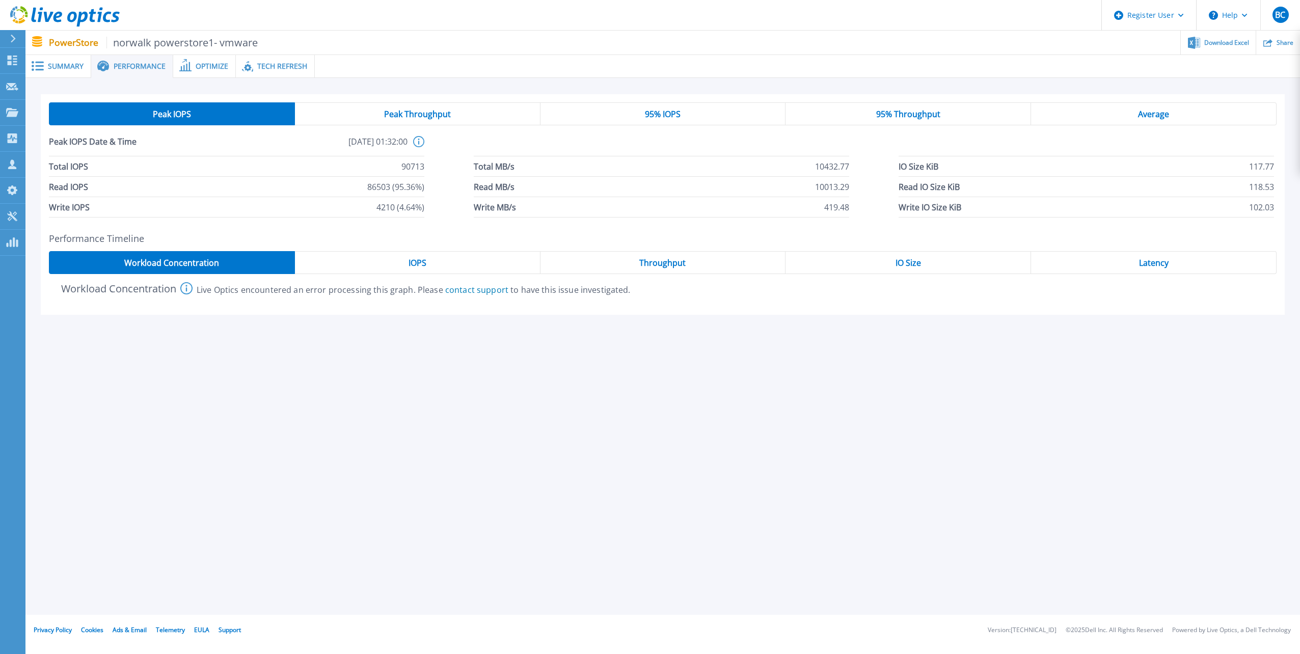
click at [442, 113] on span "Peak Throughput" at bounding box center [417, 114] width 67 height 8
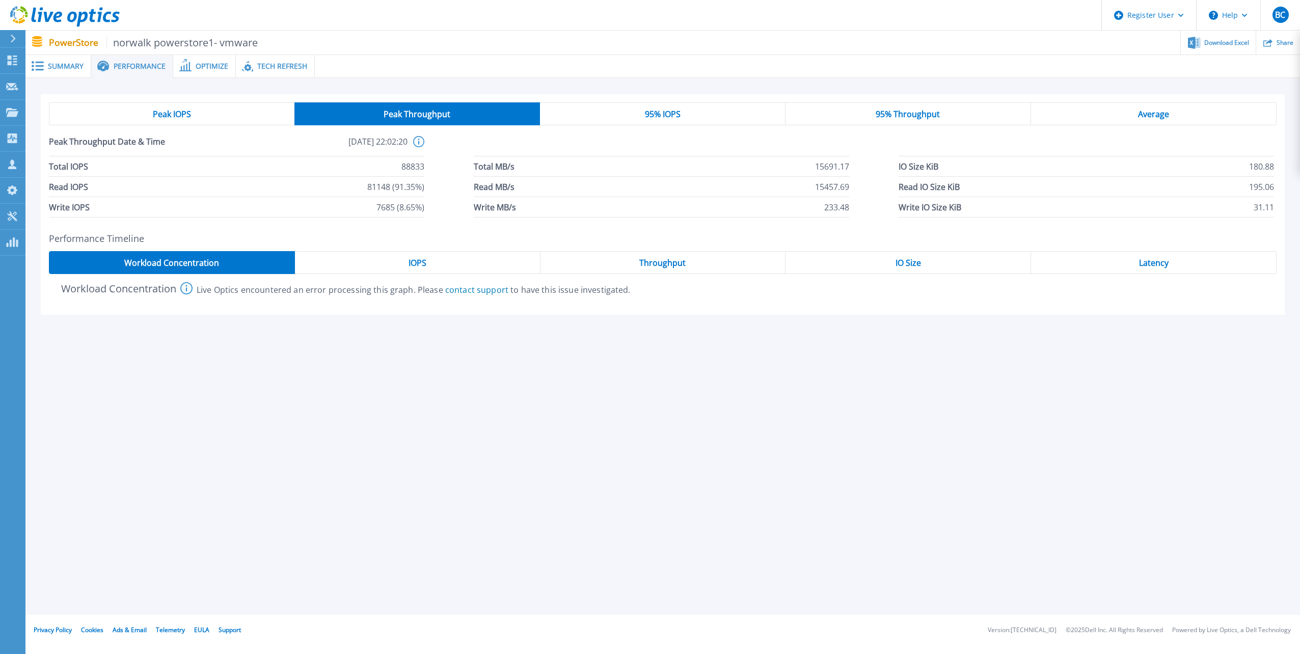
click at [676, 113] on span "95% IOPS" at bounding box center [663, 114] width 36 height 8
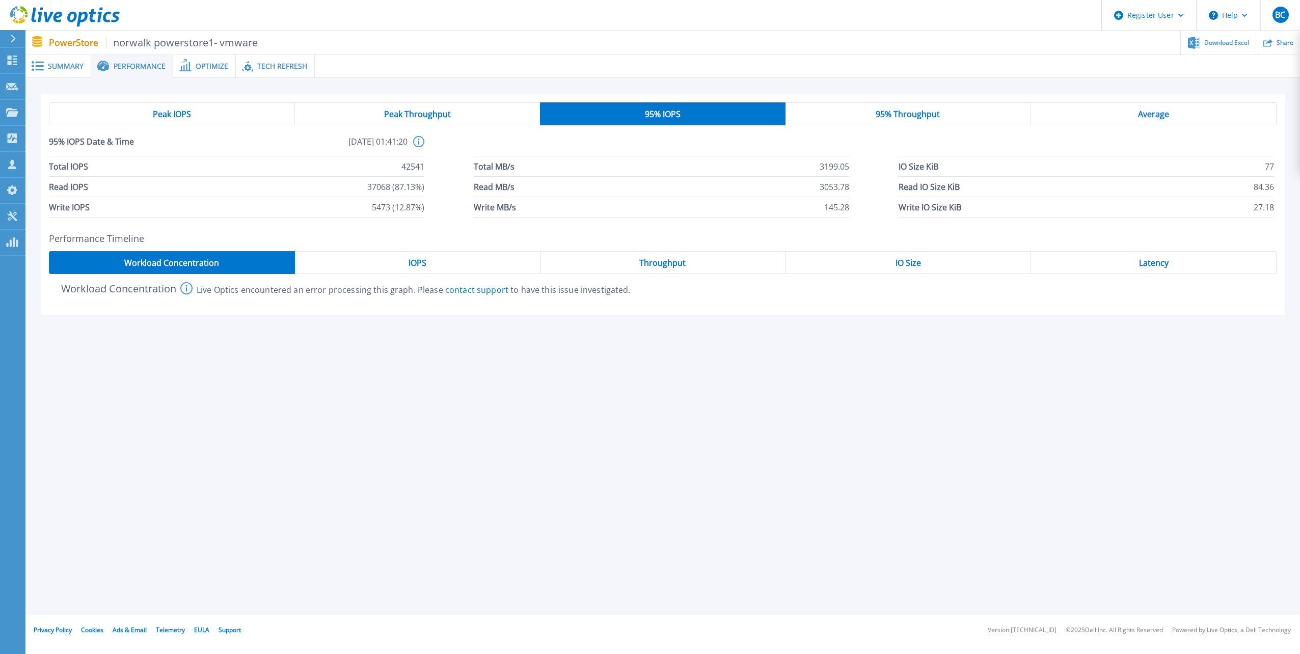
click at [903, 116] on span "95% Throughput" at bounding box center [908, 114] width 64 height 8
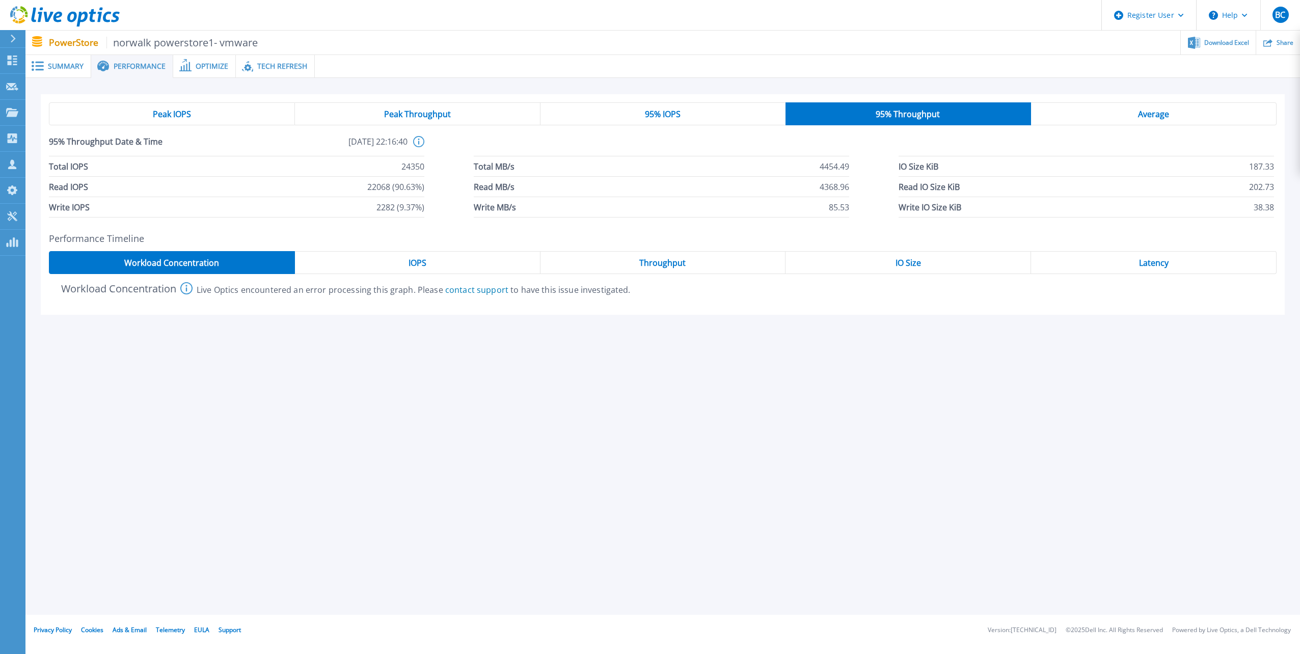
click at [193, 111] on div "Peak IOPS" at bounding box center [172, 113] width 246 height 23
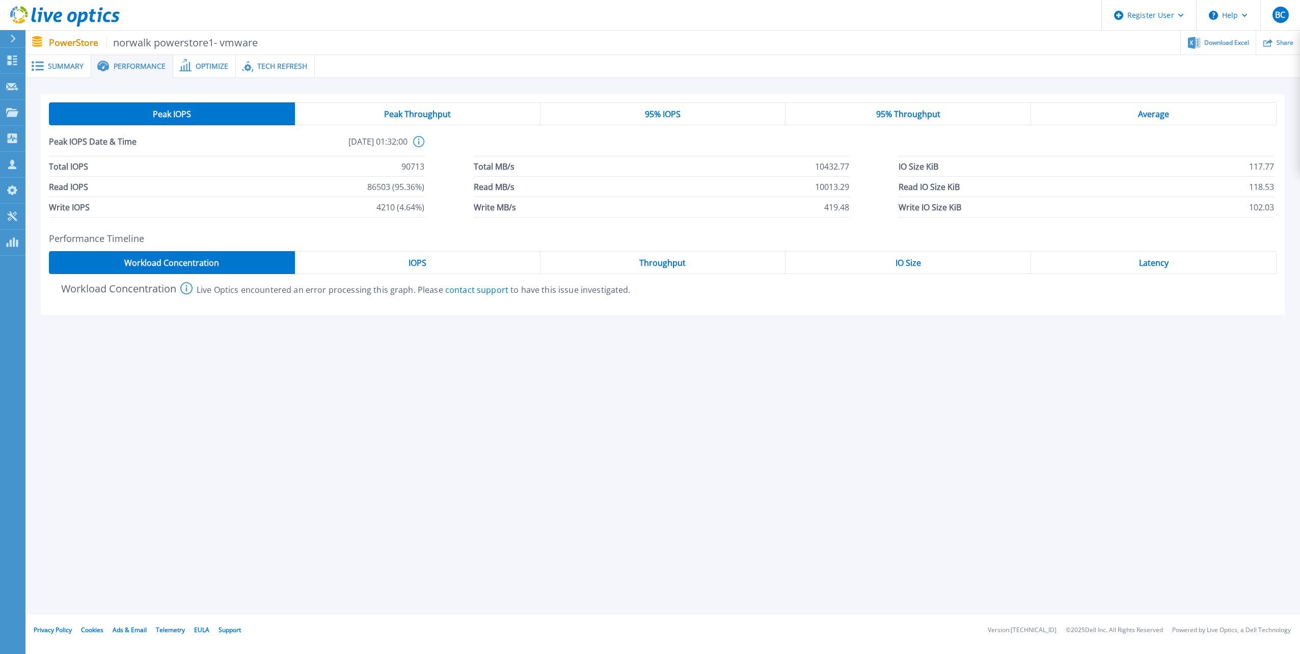
click at [427, 112] on span "Peak Throughput" at bounding box center [417, 114] width 67 height 8
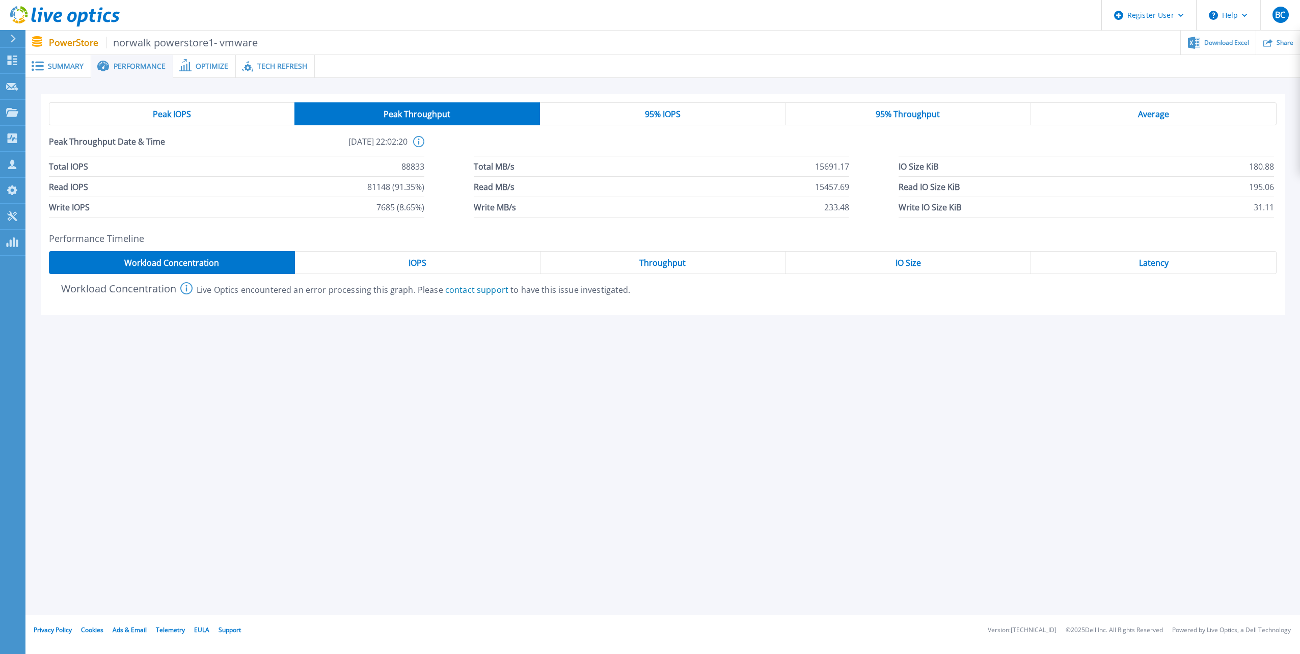
click at [168, 113] on span "Peak IOPS" at bounding box center [172, 114] width 38 height 8
